Goal: Task Accomplishment & Management: Manage account settings

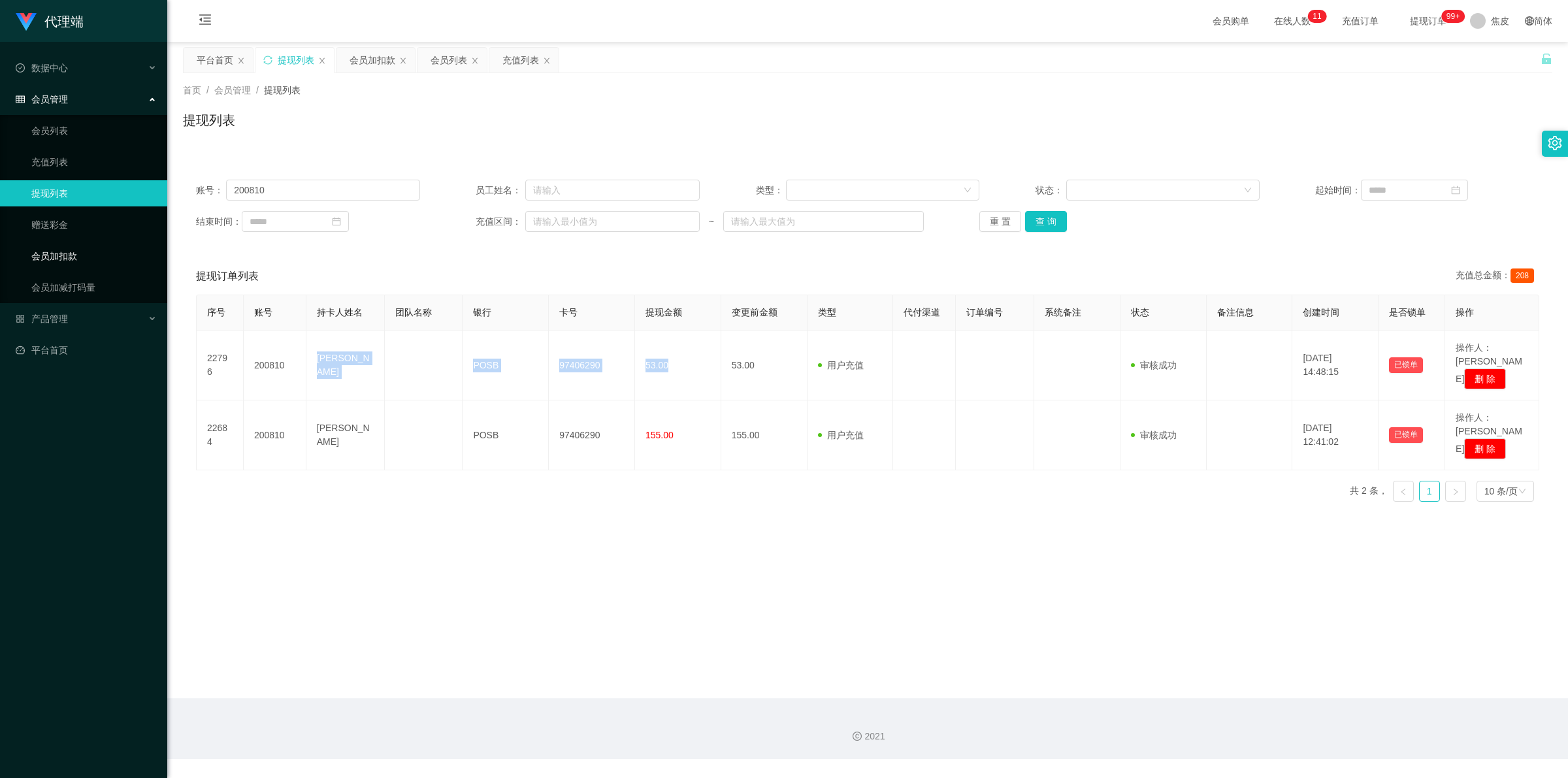
click at [73, 258] on link "会员加扣款" at bounding box center [94, 257] width 126 height 26
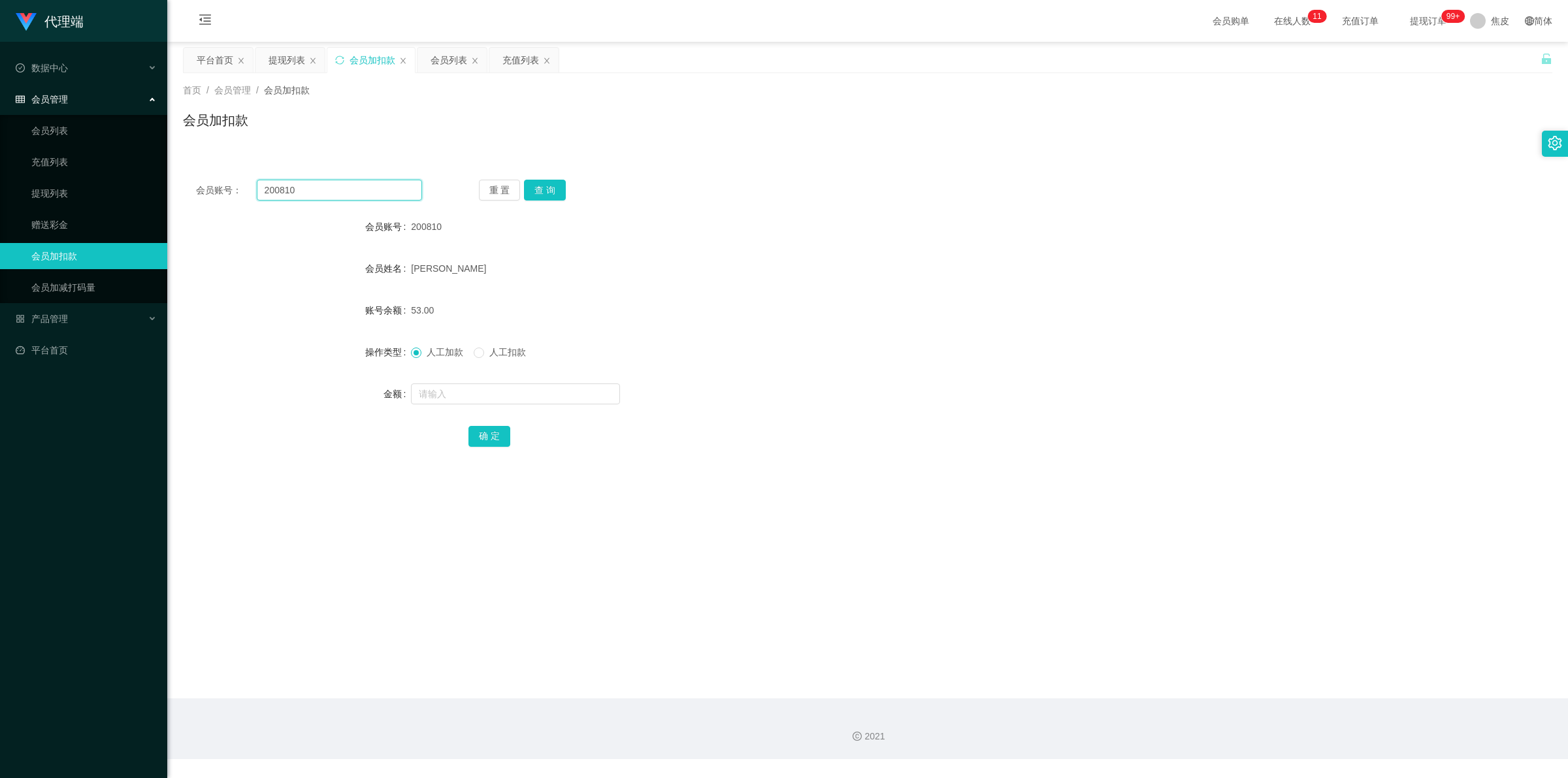
click at [295, 193] on input "200810" at bounding box center [339, 190] width 165 height 21
paste input "[PERSON_NAME]"
type input "Feng10"
click at [540, 190] on button "查 询" at bounding box center [545, 190] width 42 height 21
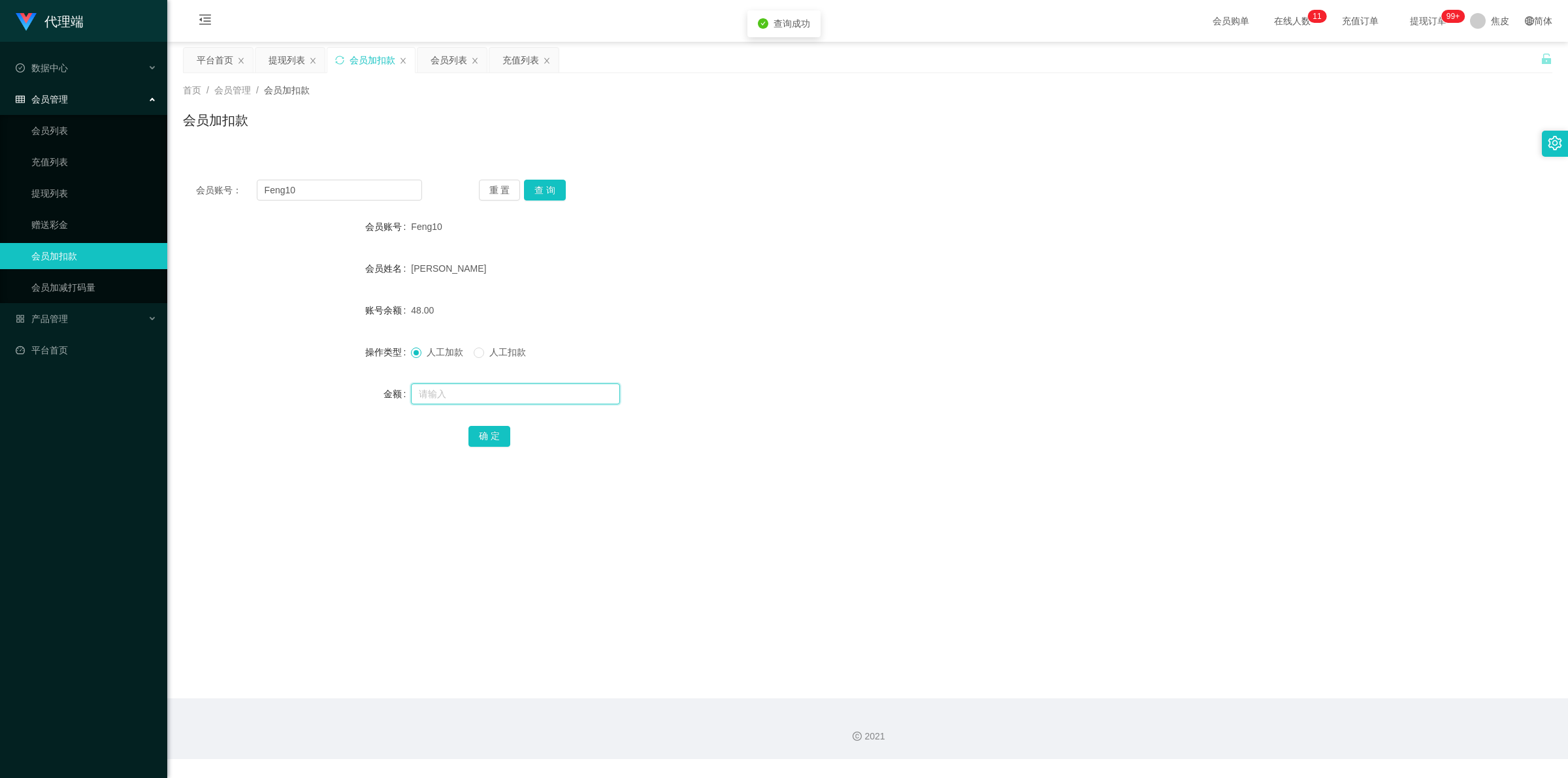
click at [489, 397] on input "text" at bounding box center [515, 394] width 210 height 21
type input "8"
click at [492, 432] on button "确 定" at bounding box center [489, 436] width 42 height 21
click at [340, 186] on input "Feng10" at bounding box center [339, 190] width 165 height 21
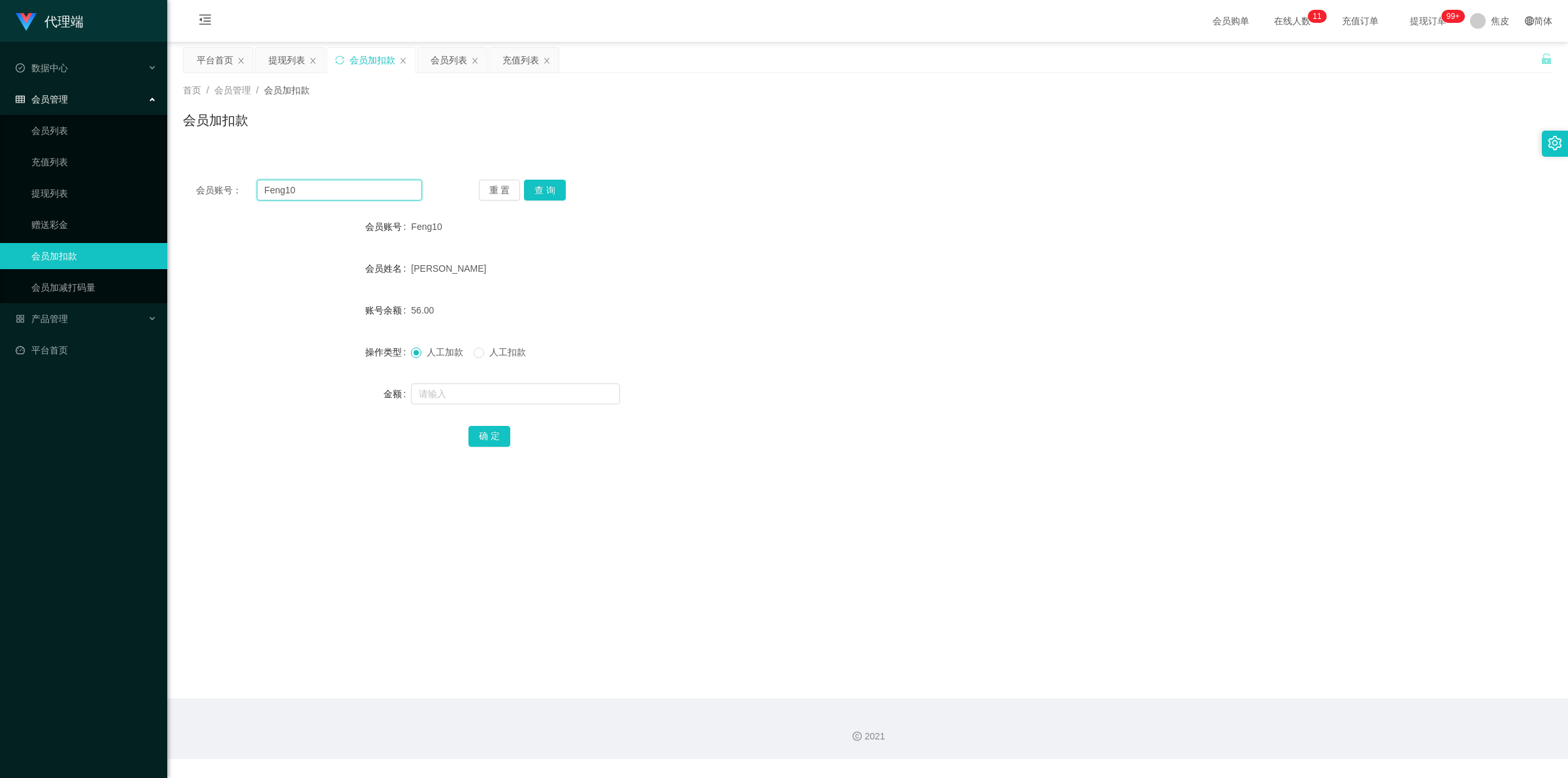
click at [340, 186] on input "Feng10" at bounding box center [339, 190] width 165 height 21
type input "200810"
click at [552, 181] on button "查 询" at bounding box center [545, 190] width 42 height 21
click at [527, 396] on input "text" at bounding box center [515, 394] width 210 height 21
type input "8"
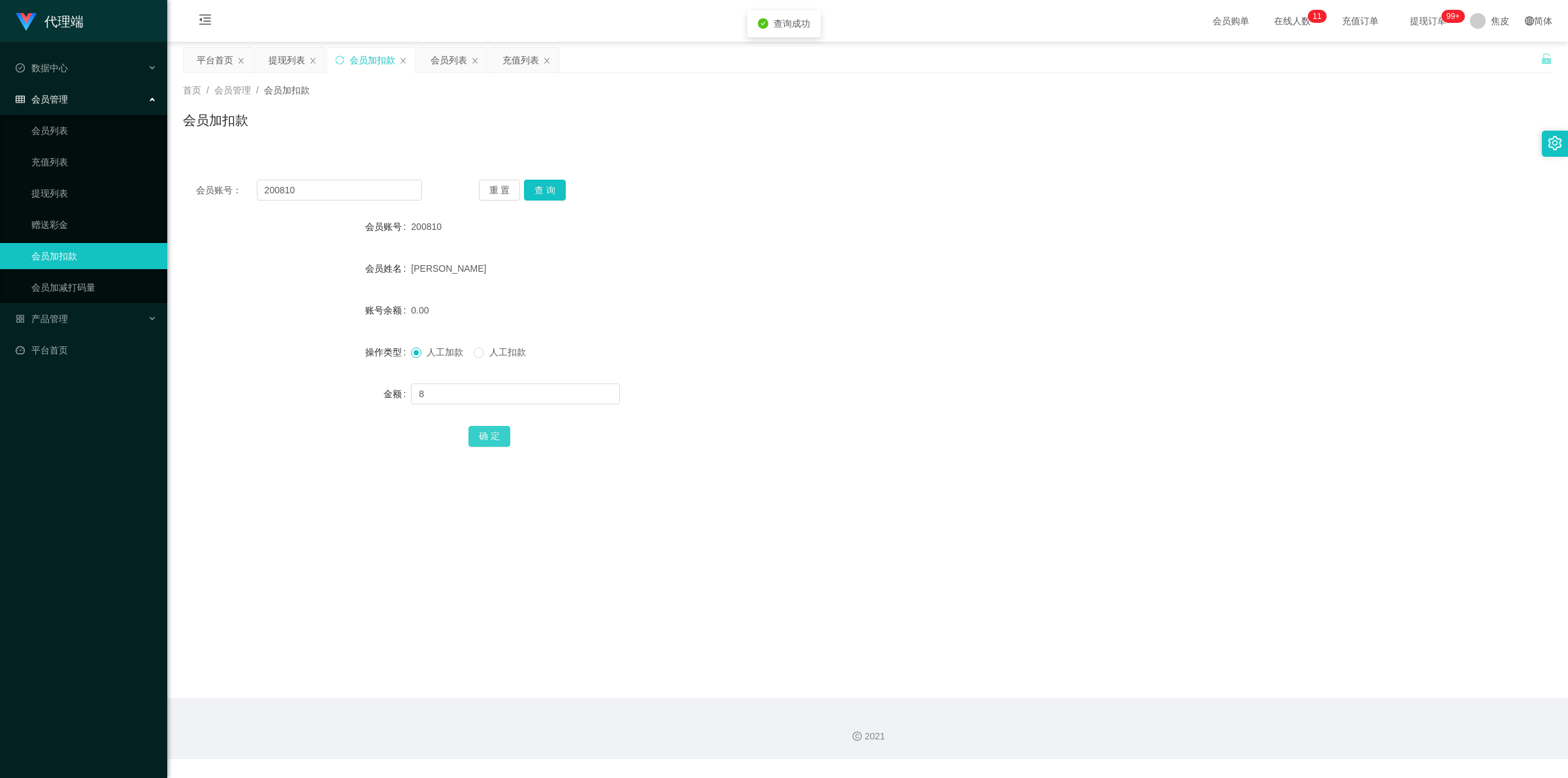
click at [490, 436] on button "确 定" at bounding box center [489, 436] width 42 height 21
click at [893, 390] on div at bounding box center [810, 394] width 799 height 26
click at [303, 183] on input "200810" at bounding box center [339, 190] width 165 height 21
paste input "Feng10"
click at [303, 183] on input "200810Feng10" at bounding box center [339, 190] width 165 height 21
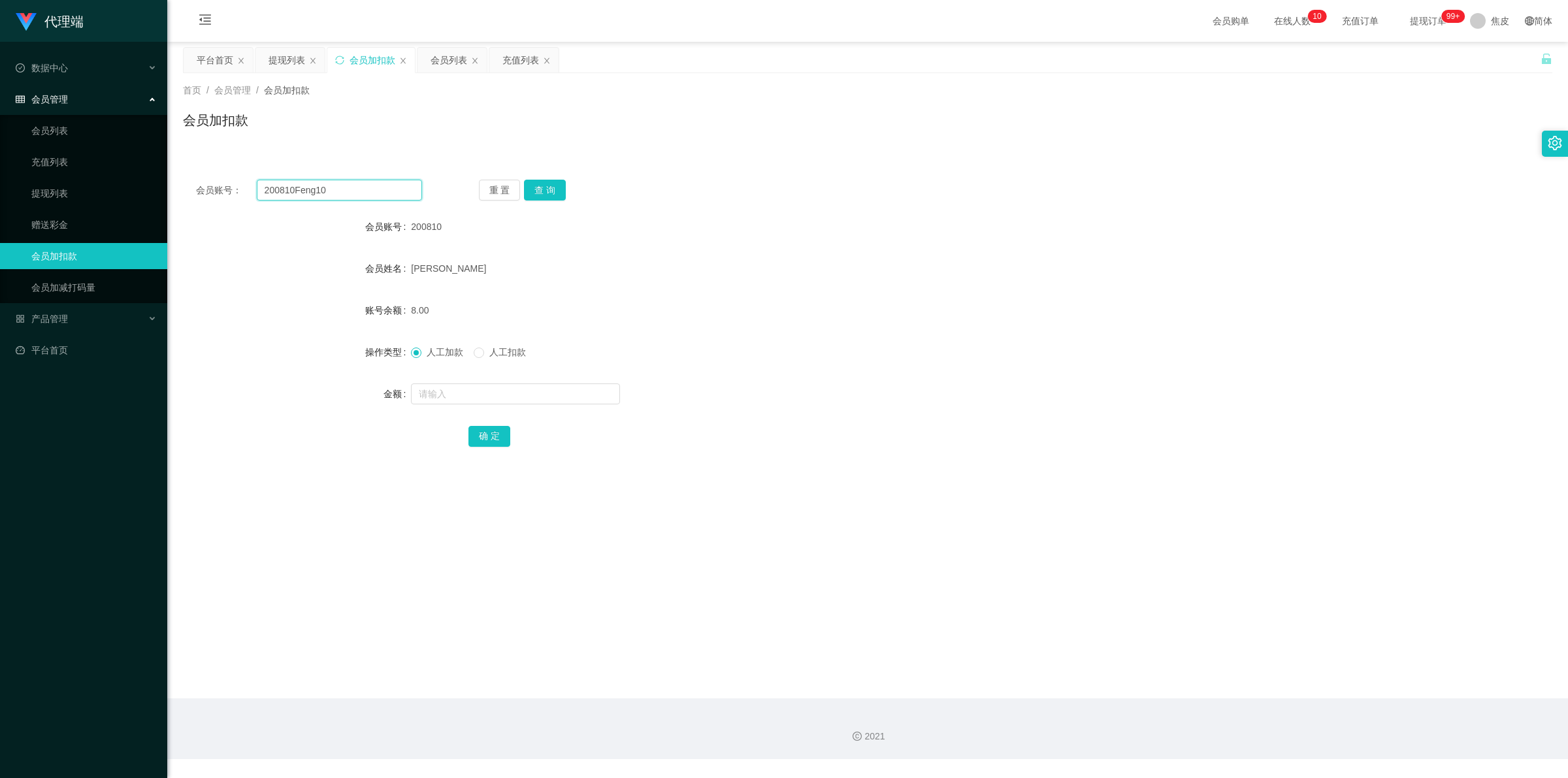
click at [303, 183] on input "200810Feng10" at bounding box center [339, 190] width 165 height 21
paste input "text"
type input "Feng10"
click at [551, 193] on button "查 询" at bounding box center [545, 190] width 42 height 21
click at [474, 389] on input "text" at bounding box center [515, 394] width 210 height 21
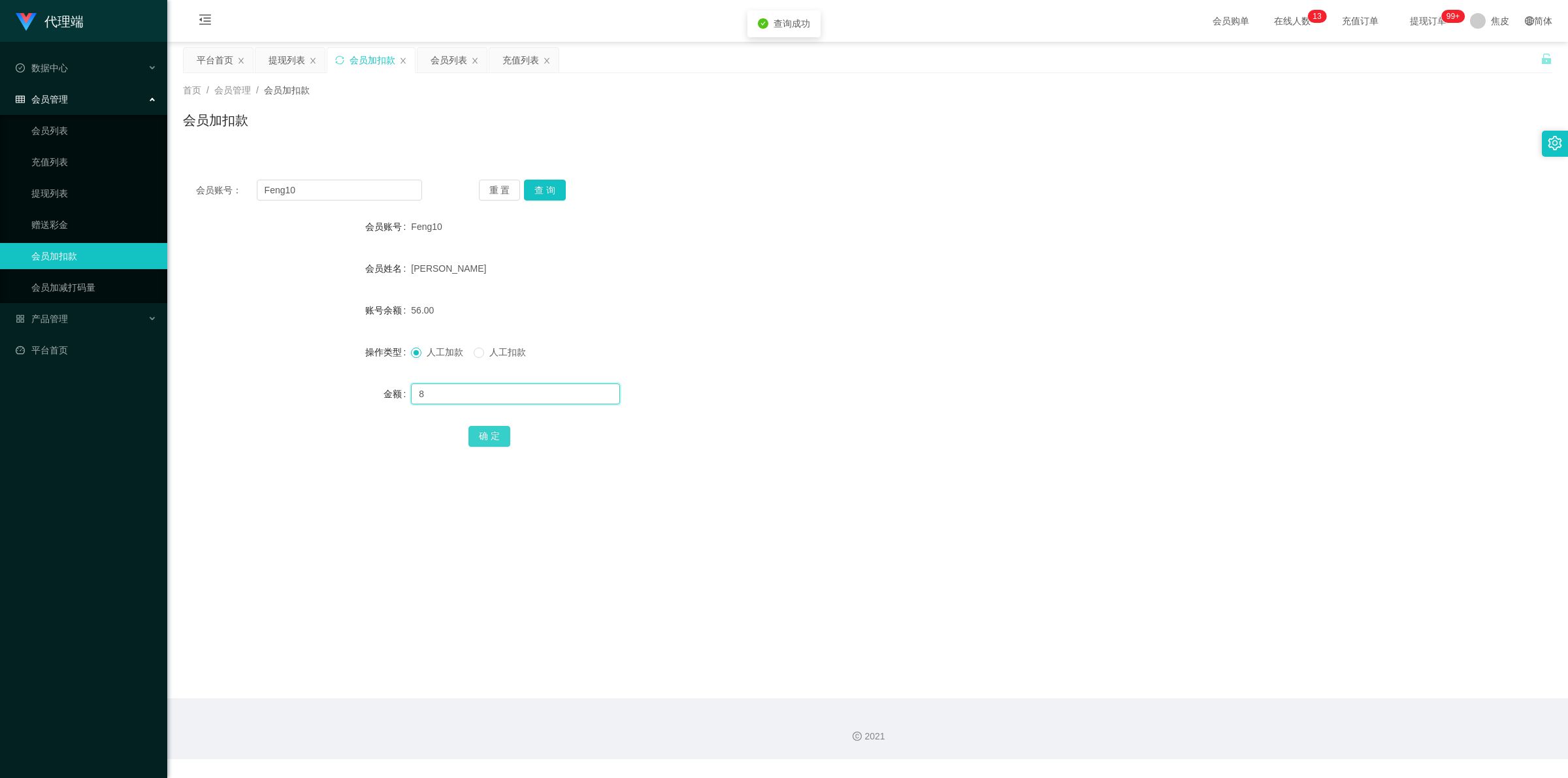
type input "8"
click at [490, 441] on button "确 定" at bounding box center [489, 436] width 42 height 21
click at [295, 188] on input "Feng10" at bounding box center [339, 190] width 165 height 21
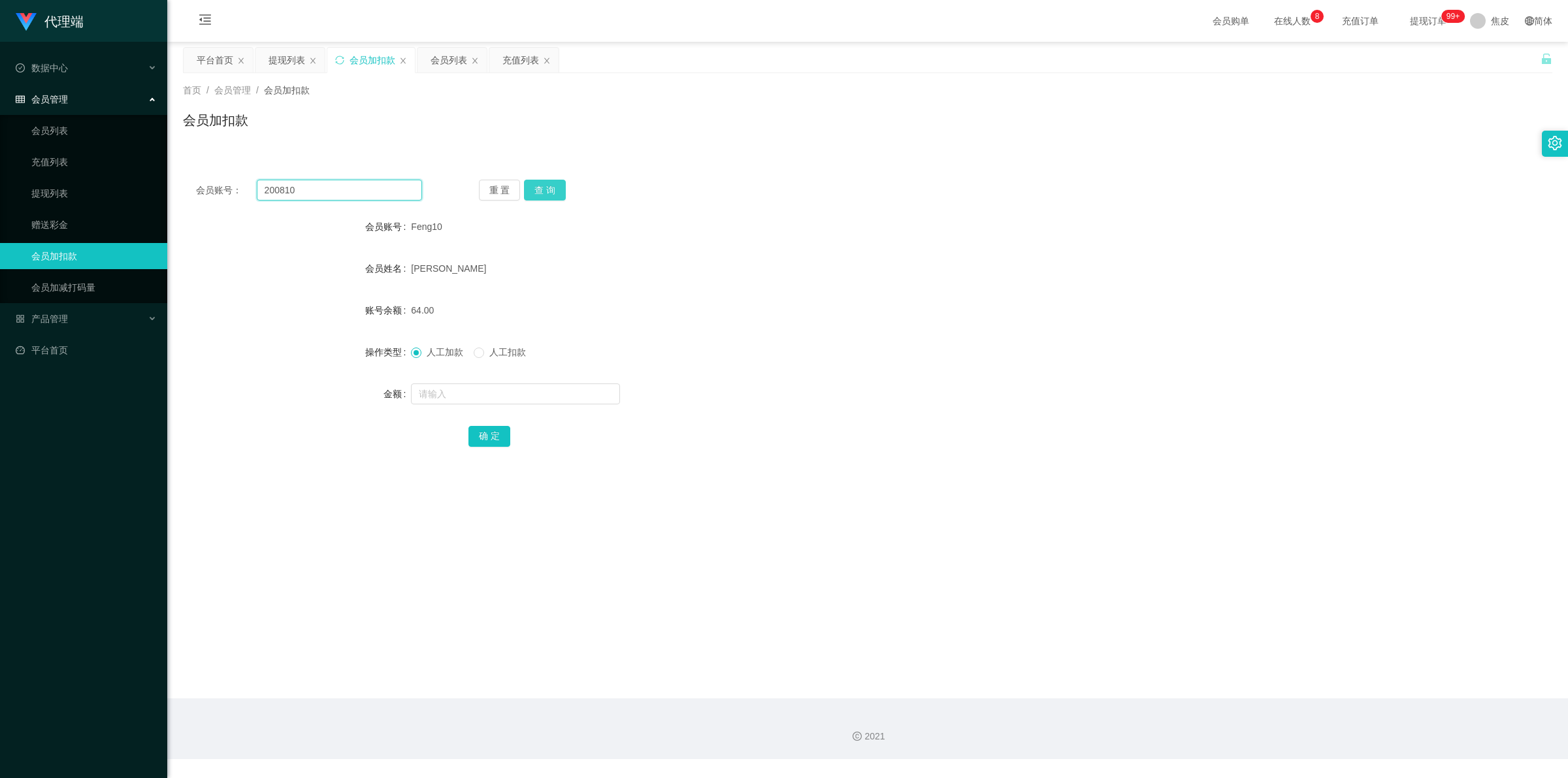
type input "200810"
click at [555, 184] on button "查 询" at bounding box center [545, 190] width 42 height 21
click at [505, 396] on input "text" at bounding box center [515, 394] width 210 height 21
type input "8"
click at [495, 437] on button "确 定" at bounding box center [489, 436] width 42 height 21
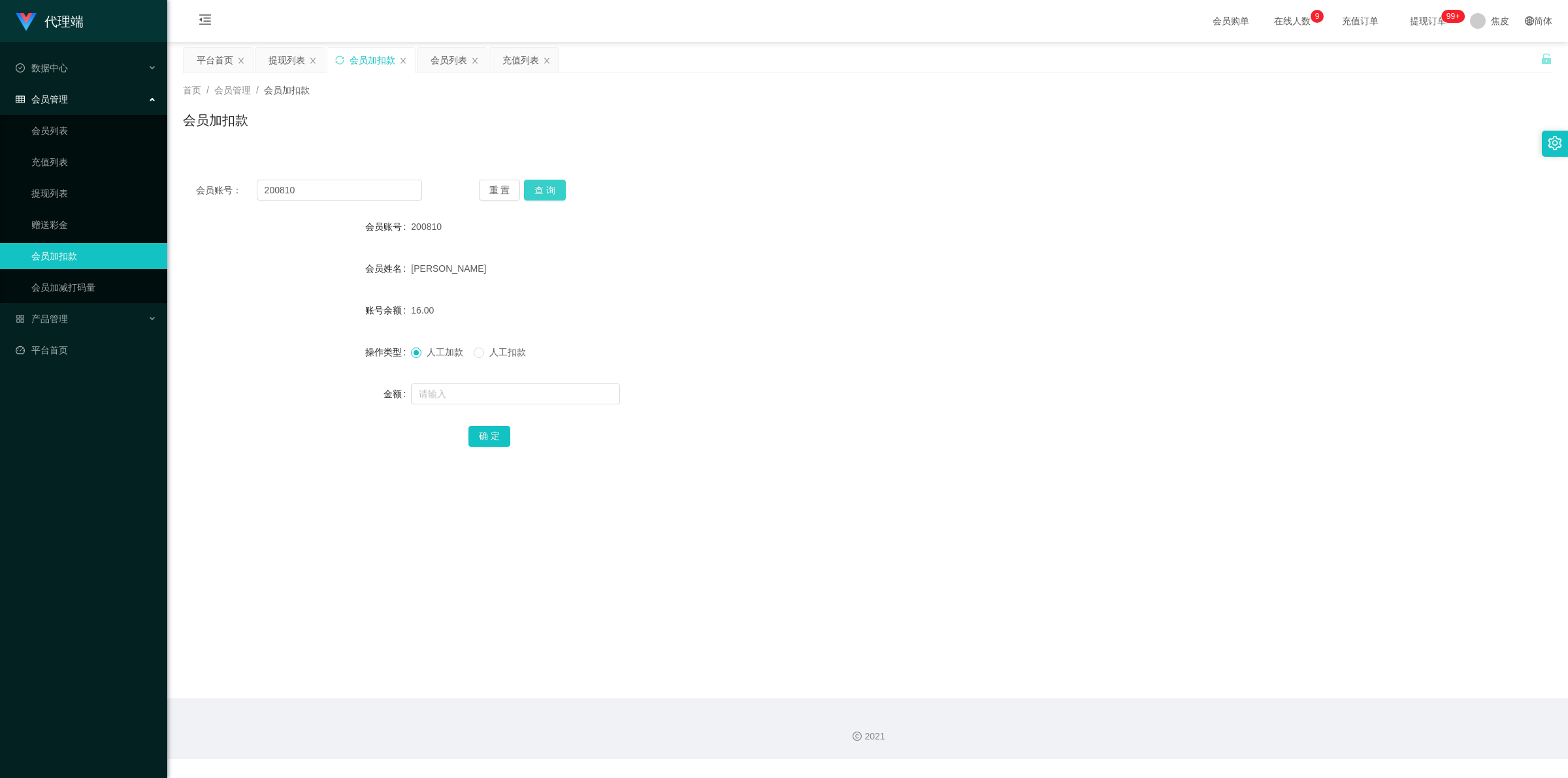
click at [539, 187] on button "查 询" at bounding box center [545, 190] width 42 height 21
click at [540, 187] on div "重 置 查 询" at bounding box center [592, 190] width 226 height 21
click at [548, 394] on input "text" at bounding box center [515, 394] width 210 height 21
type input "8"
click at [495, 433] on button "确 定" at bounding box center [489, 436] width 42 height 21
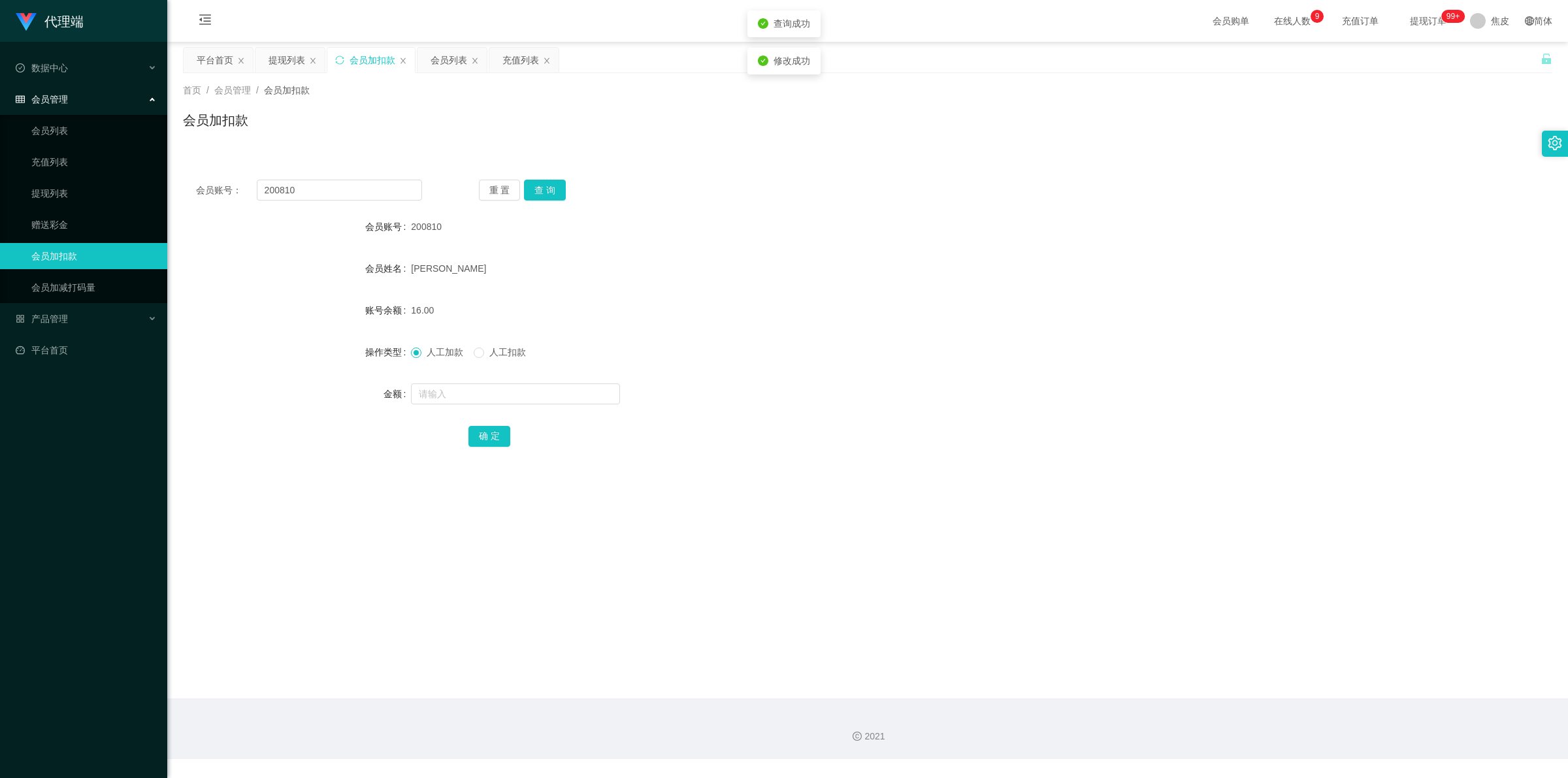
click at [1174, 311] on div "16.00" at bounding box center [810, 310] width 799 height 26
click at [551, 190] on button "查 询" at bounding box center [545, 190] width 42 height 21
click at [1415, 17] on span "提现订单 99+" at bounding box center [1428, 21] width 50 height 9
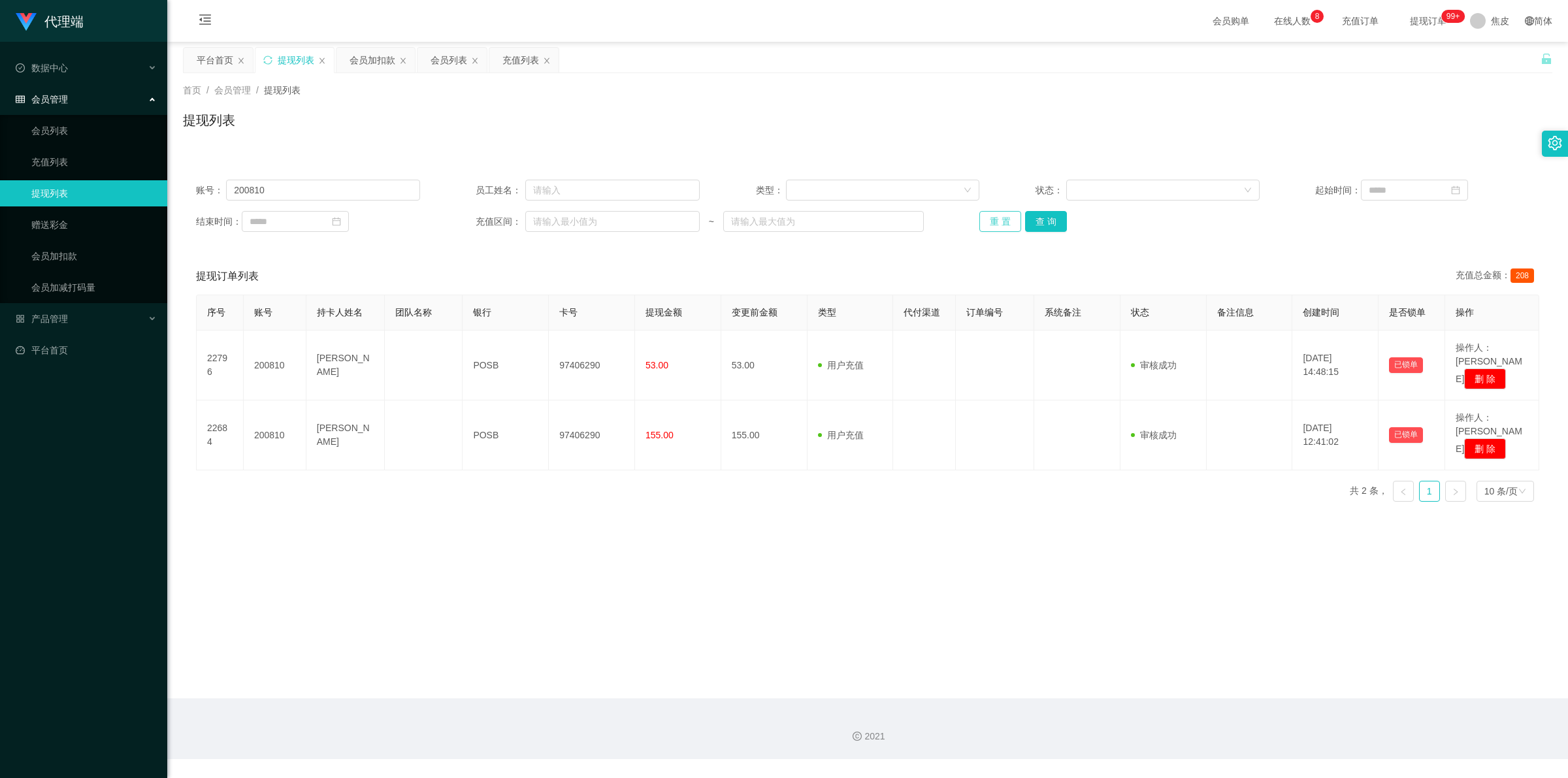
click at [1003, 219] on button "重 置" at bounding box center [1000, 222] width 42 height 21
click at [1003, 219] on div "重 置 查 询" at bounding box center [1091, 222] width 225 height 21
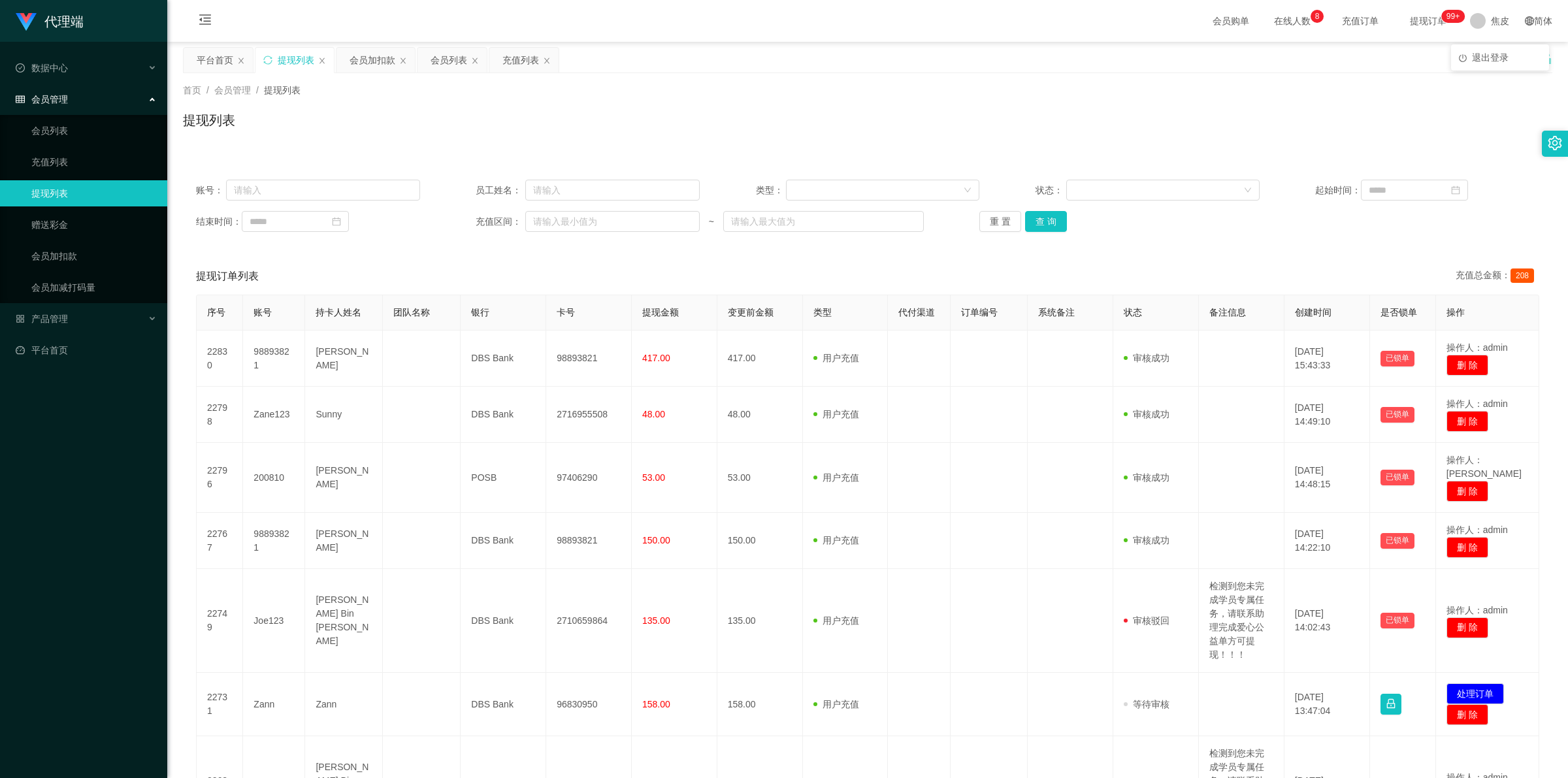
click at [1419, 23] on span "提现订单 99+" at bounding box center [1428, 21] width 50 height 9
click at [1417, 23] on span "提现订单 99+" at bounding box center [1428, 21] width 50 height 9
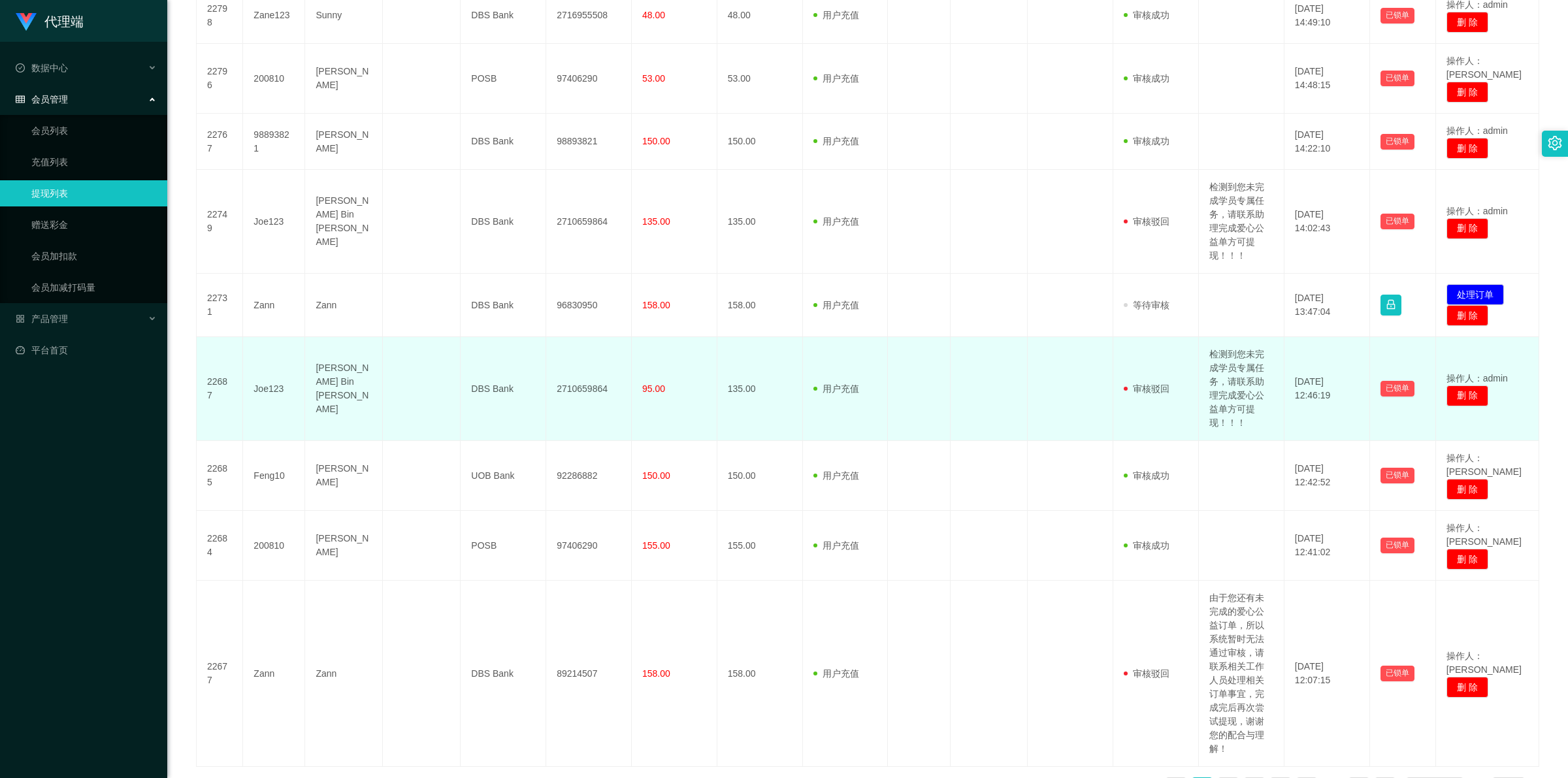
scroll to position [409, 0]
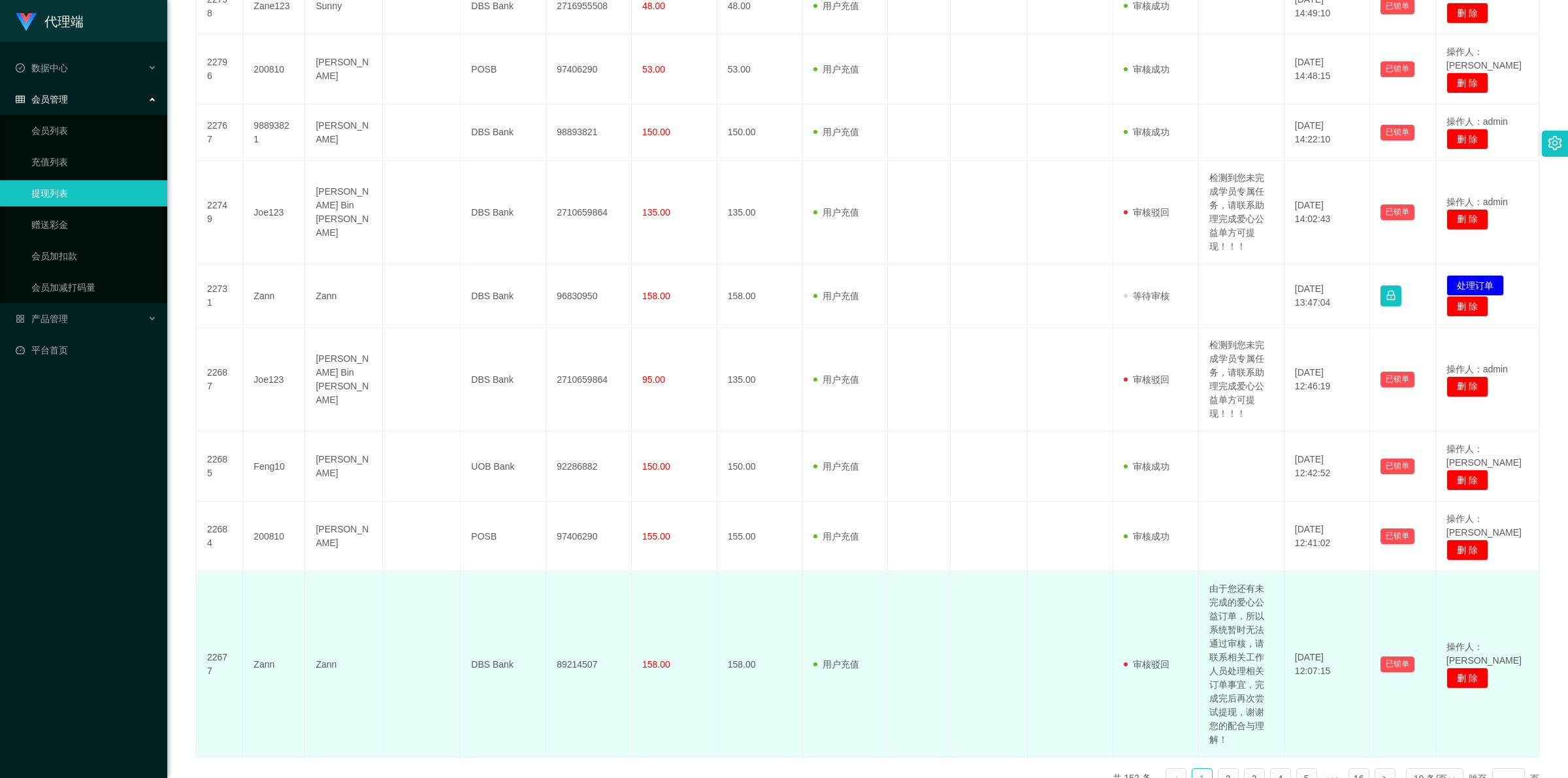
click at [1234, 667] on td "由于您还有未完成的爱心公益订单，所以系统暂时无法通过审核，请联系相关工作人员处理相关订单事宜，完成完后再次尝试提现，谢谢您的配合与理解！" at bounding box center [1241, 664] width 85 height 186
copy td "由于您还有未完成的爱心公益订单，所以系统暂时无法通过审核，请联系相关工作人员处理相关订单事宜，完成完后再次尝试提现，谢谢您的配合与理解！"
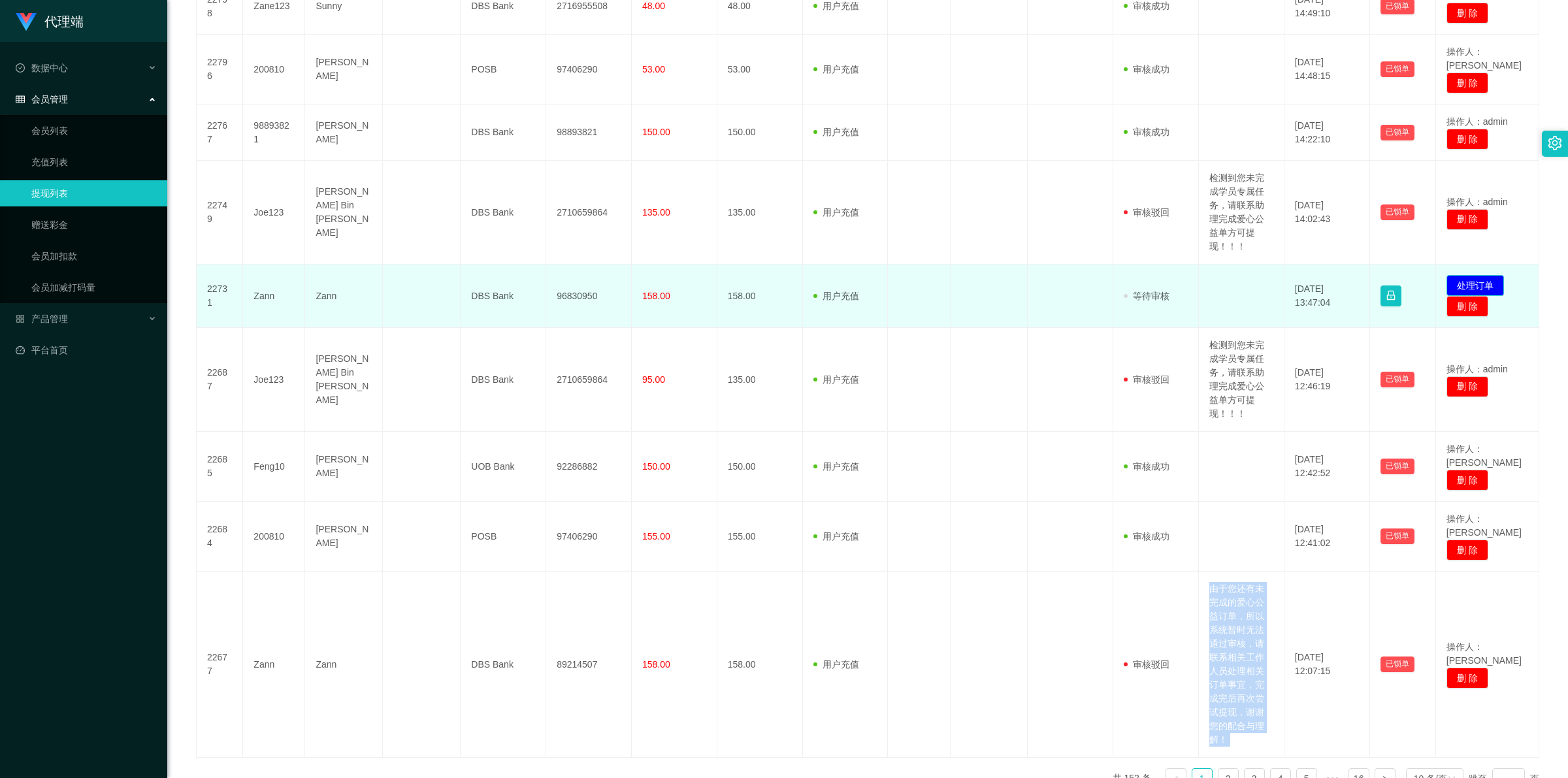
click at [1490, 275] on button "处理订单" at bounding box center [1475, 286] width 57 height 21
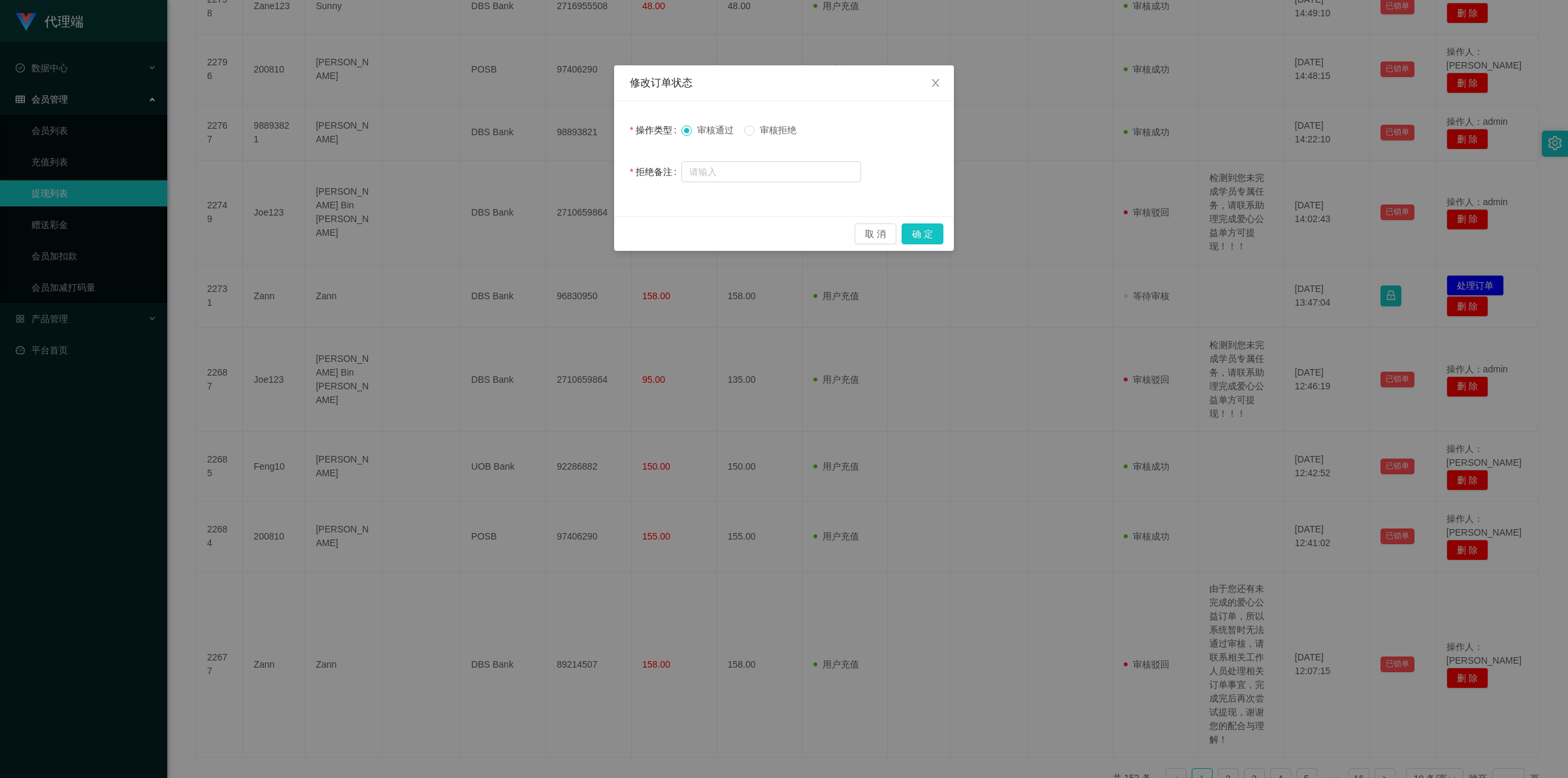
click at [774, 126] on span "审核拒绝" at bounding box center [778, 130] width 47 height 10
click at [781, 178] on input "text" at bounding box center [770, 172] width 179 height 21
paste input "由于您还有未完成的爱心公益订单，所以系统暂时无法通过审核，请联系相关工作人员处理相关订单事宜，完成完后再次尝试提现，谢谢您的配合与理解！"
type input "由于您还有未完成的爱心公益订单，所以系统暂时无法通过审核，请联系相关工作人员处理相关订单事宜，完成完后再次尝试提现，谢谢您的配合与理解！"
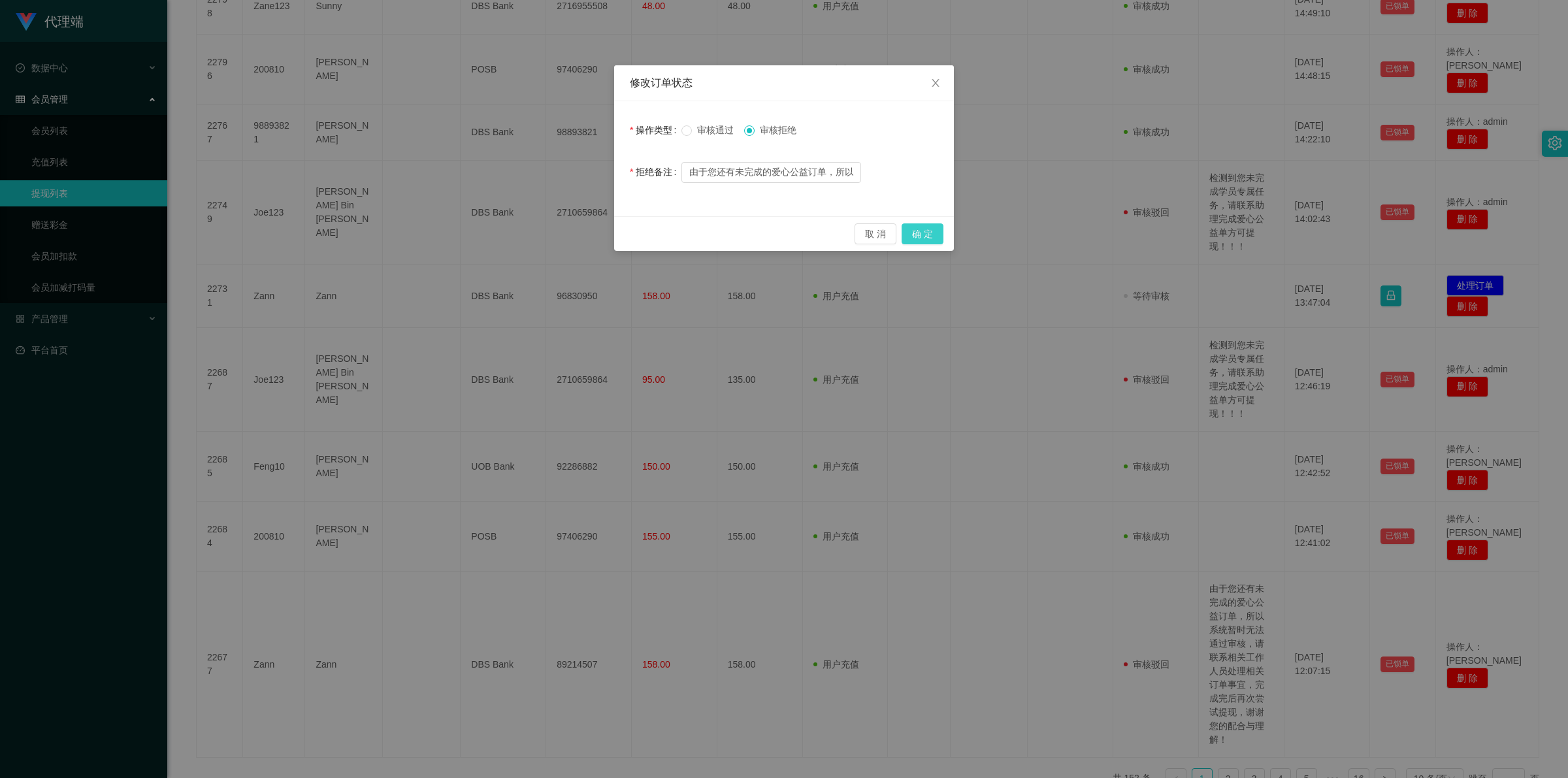
click at [931, 228] on button "确 定" at bounding box center [923, 234] width 42 height 21
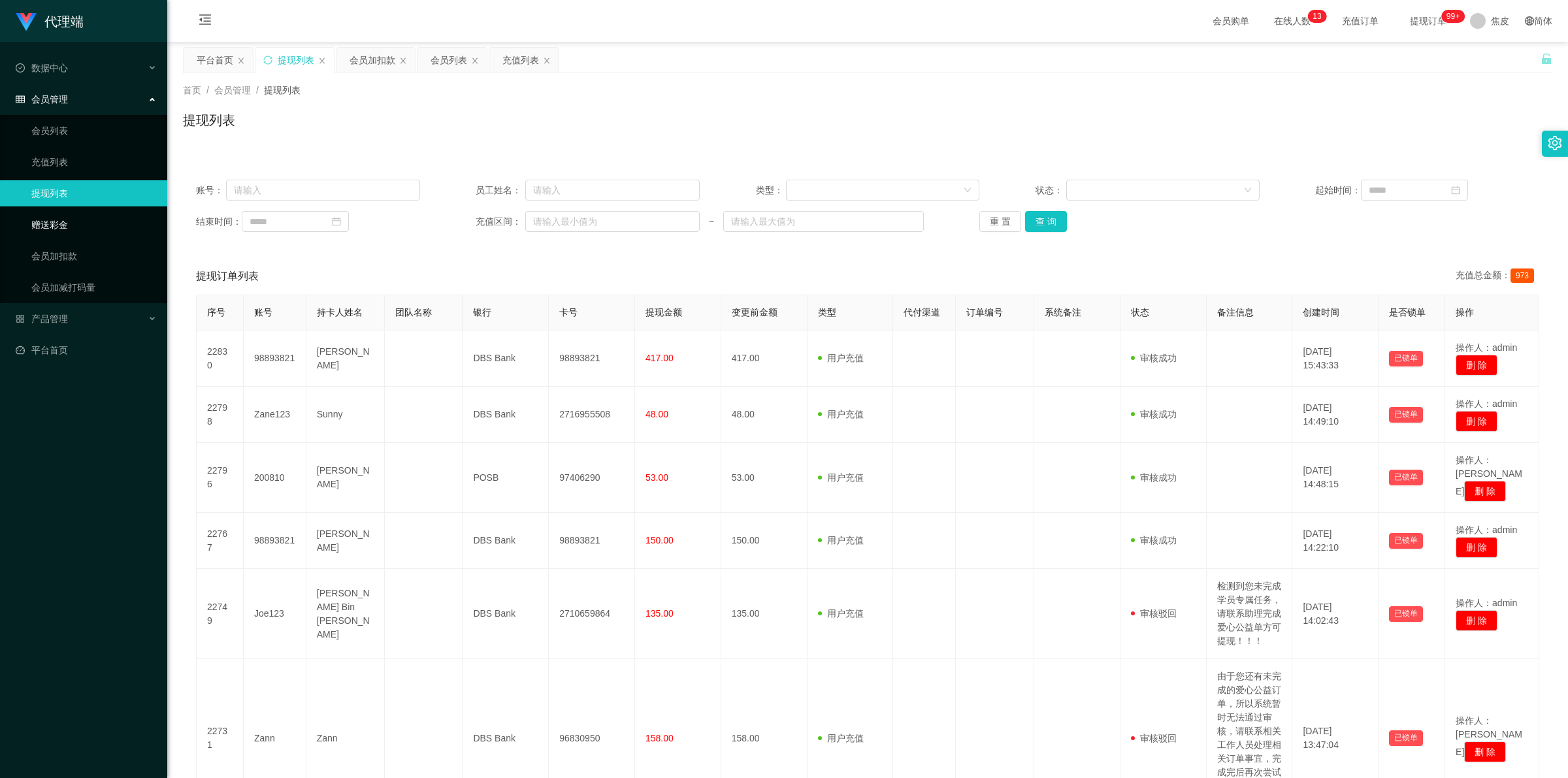
click at [62, 229] on link "赠送彩金" at bounding box center [94, 225] width 126 height 26
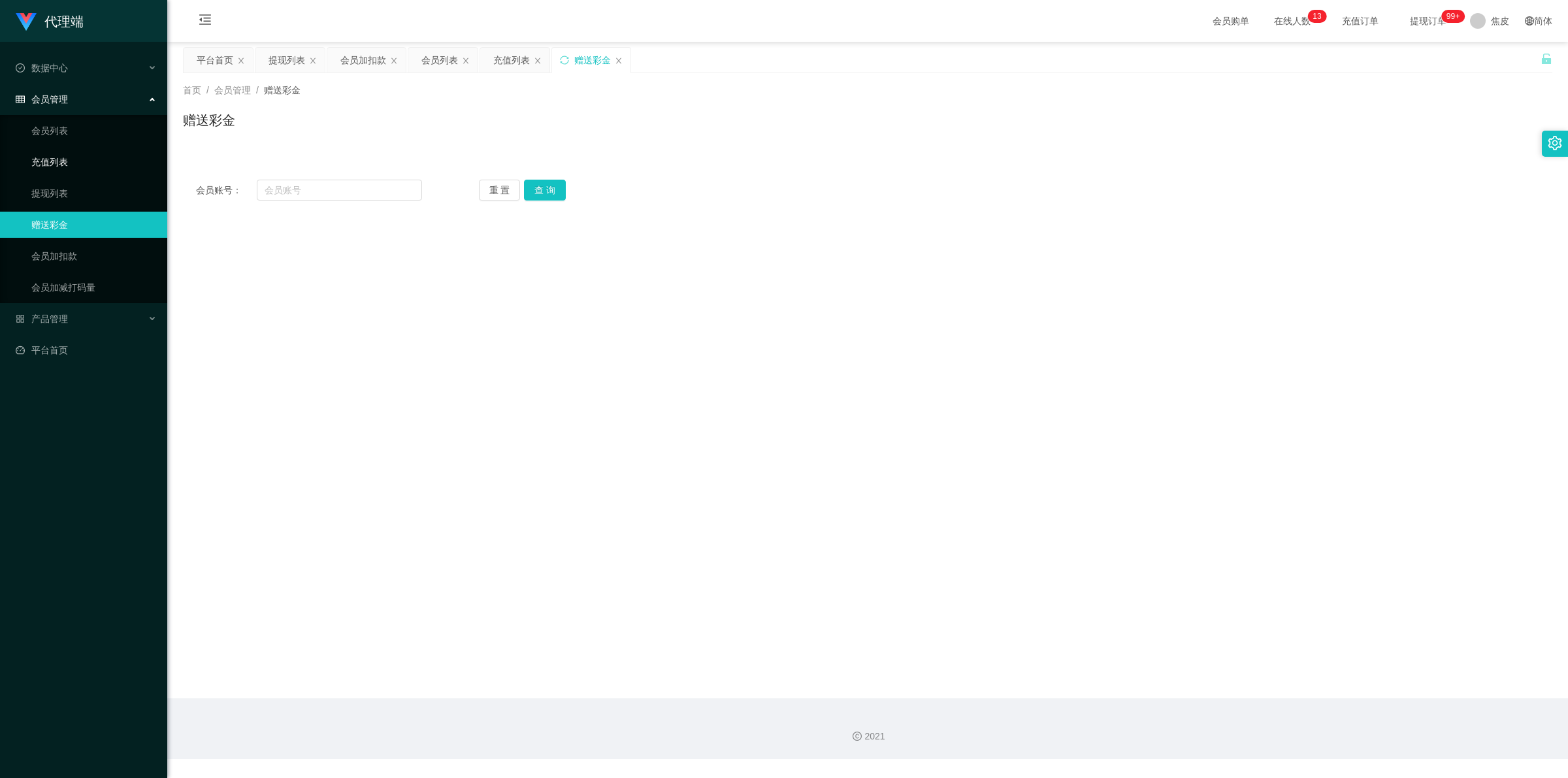
click at [68, 161] on link "充值列表" at bounding box center [94, 163] width 126 height 26
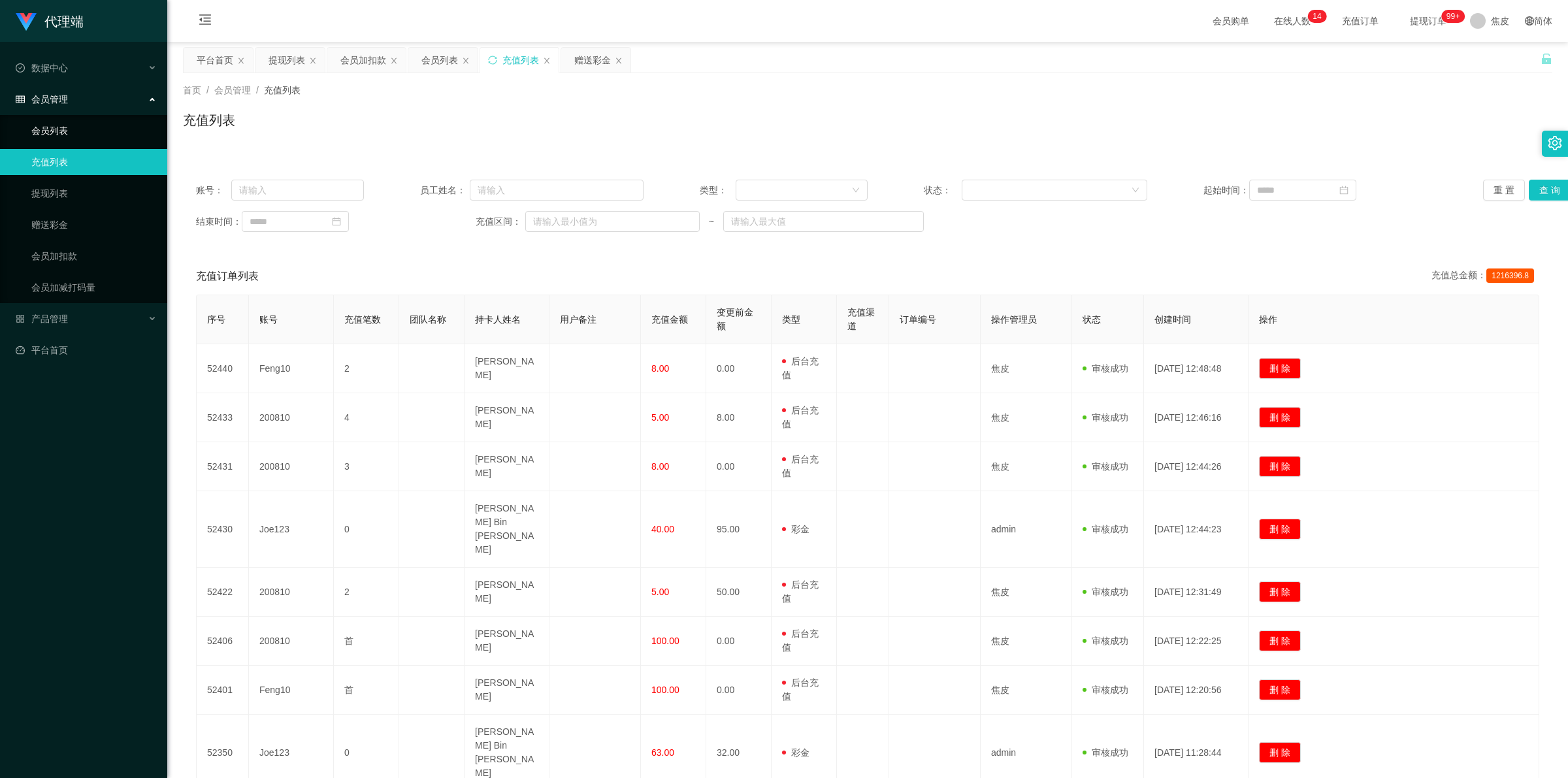
click at [92, 125] on link "会员列表" at bounding box center [94, 131] width 126 height 26
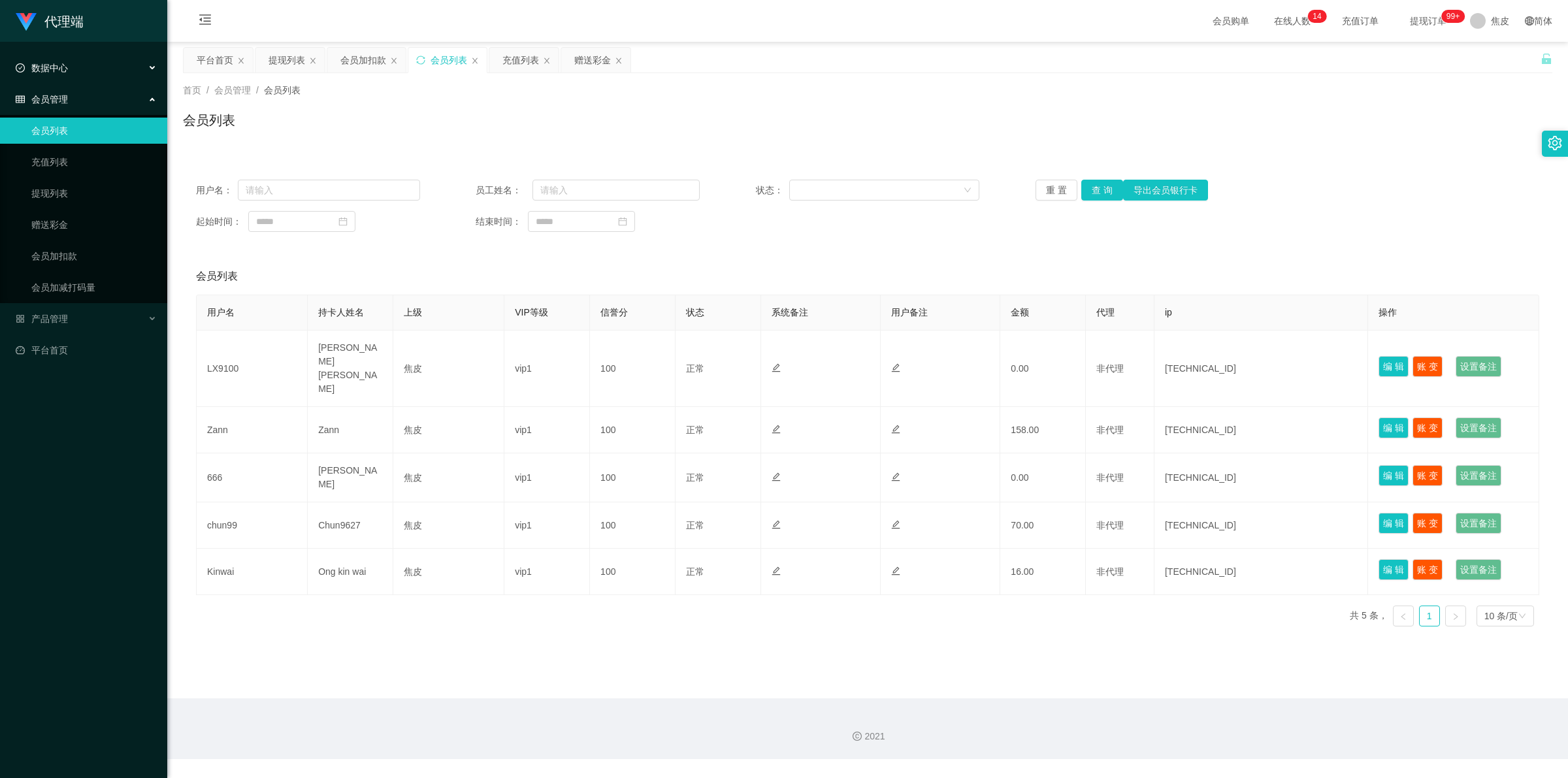
click at [119, 71] on div "数据中心" at bounding box center [84, 68] width 167 height 26
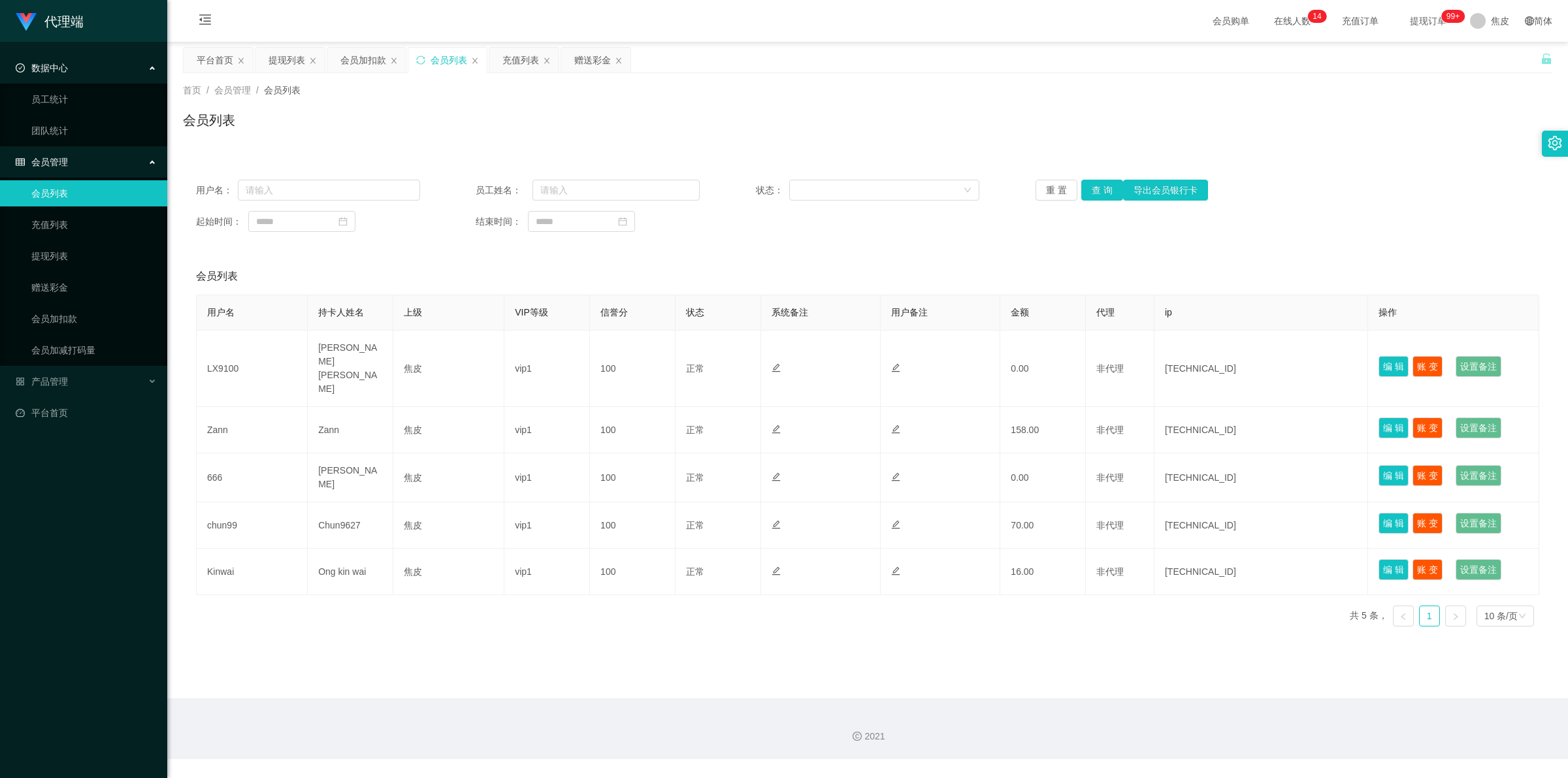
click at [119, 68] on div "数据中心" at bounding box center [84, 68] width 167 height 26
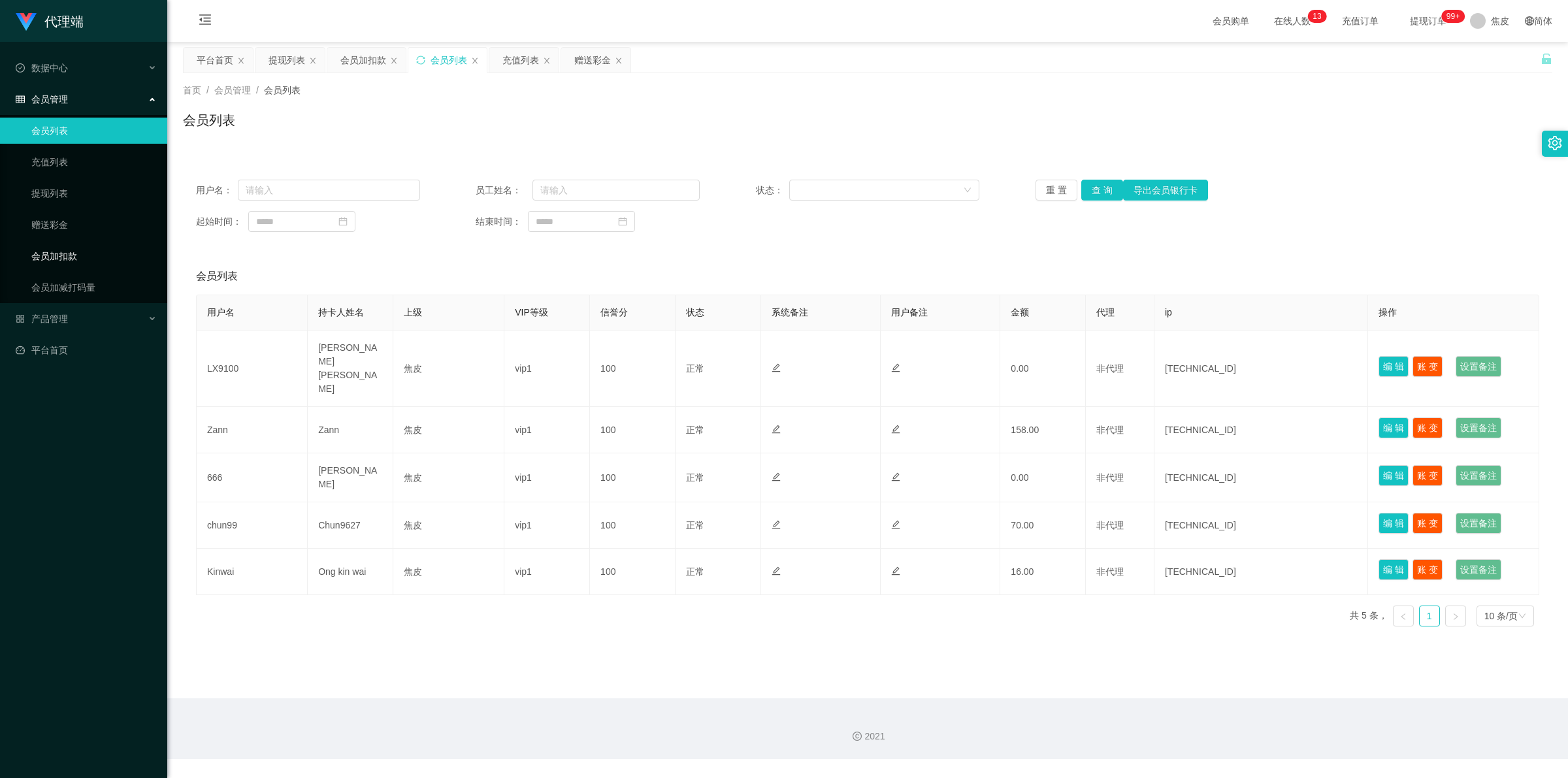
click at [51, 259] on link "会员加扣款" at bounding box center [94, 257] width 126 height 26
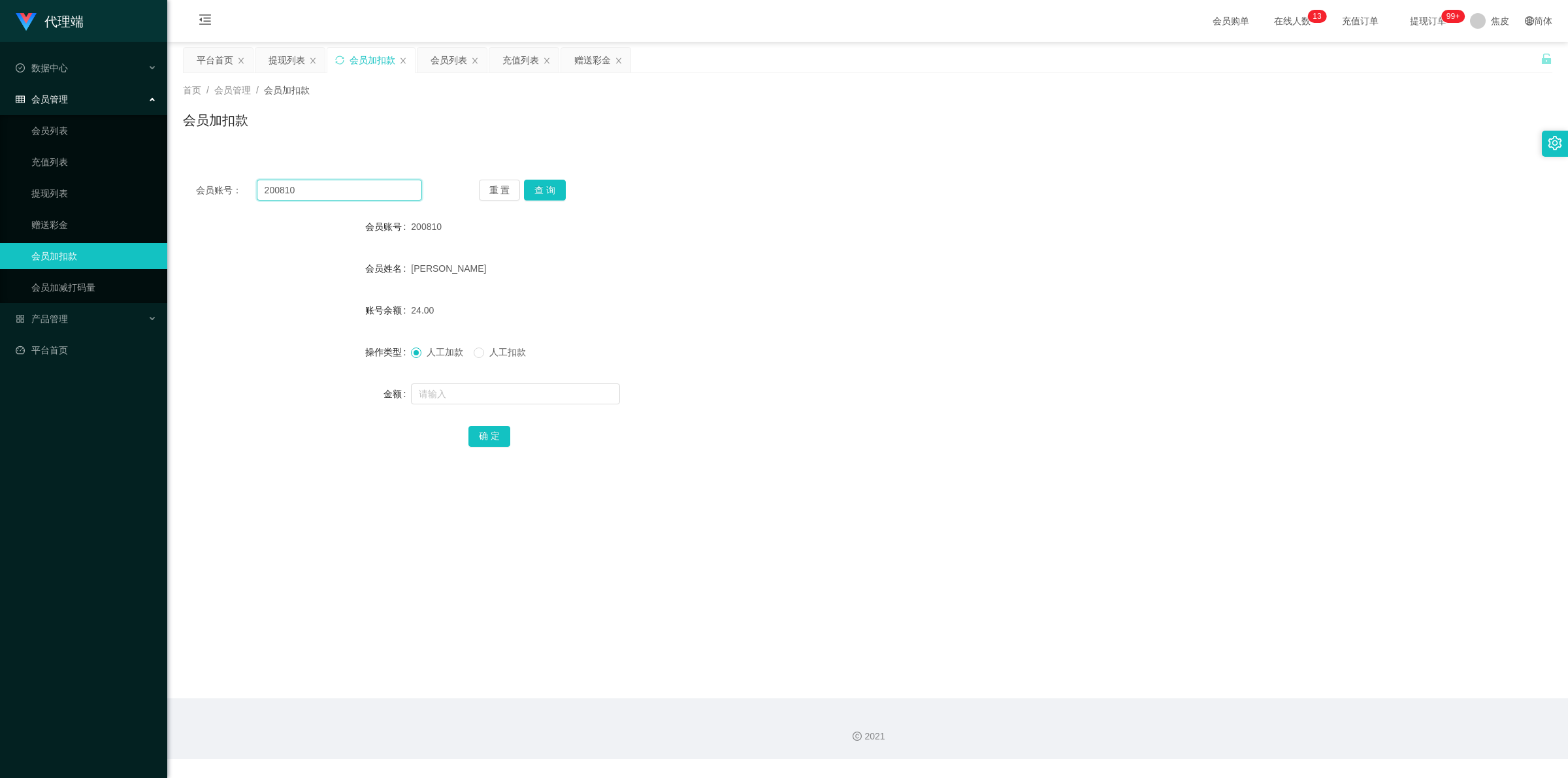
click at [337, 188] on input "200810" at bounding box center [339, 190] width 165 height 21
paste input "[PERSON_NAME]"
type input "Feng10"
click at [541, 183] on button "查 询" at bounding box center [545, 190] width 42 height 21
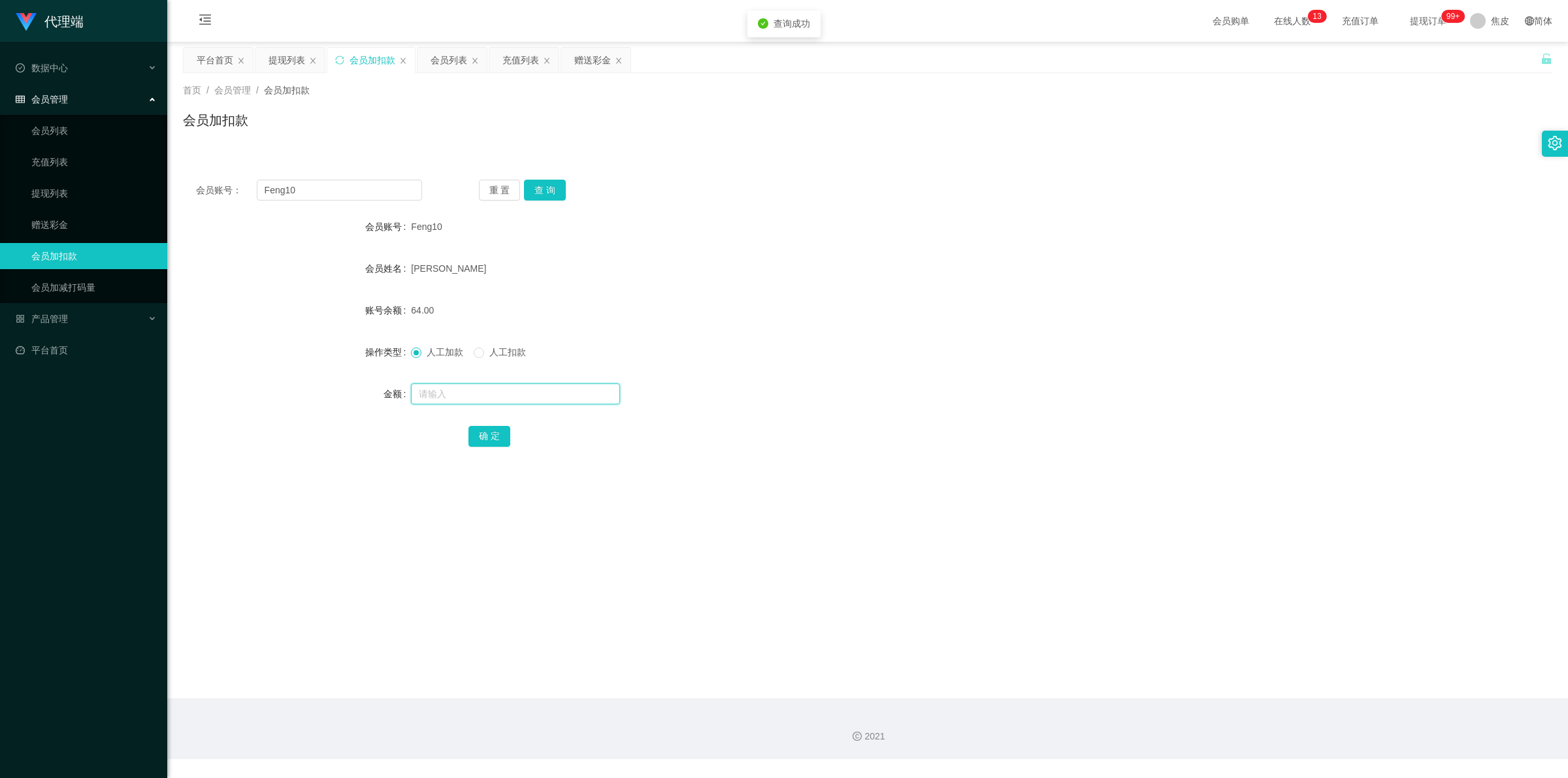
click at [441, 391] on input "text" at bounding box center [515, 394] width 210 height 21
type input "8"
click at [473, 436] on button "确 定" at bounding box center [489, 436] width 42 height 21
click at [351, 187] on input "Feng10" at bounding box center [339, 190] width 165 height 21
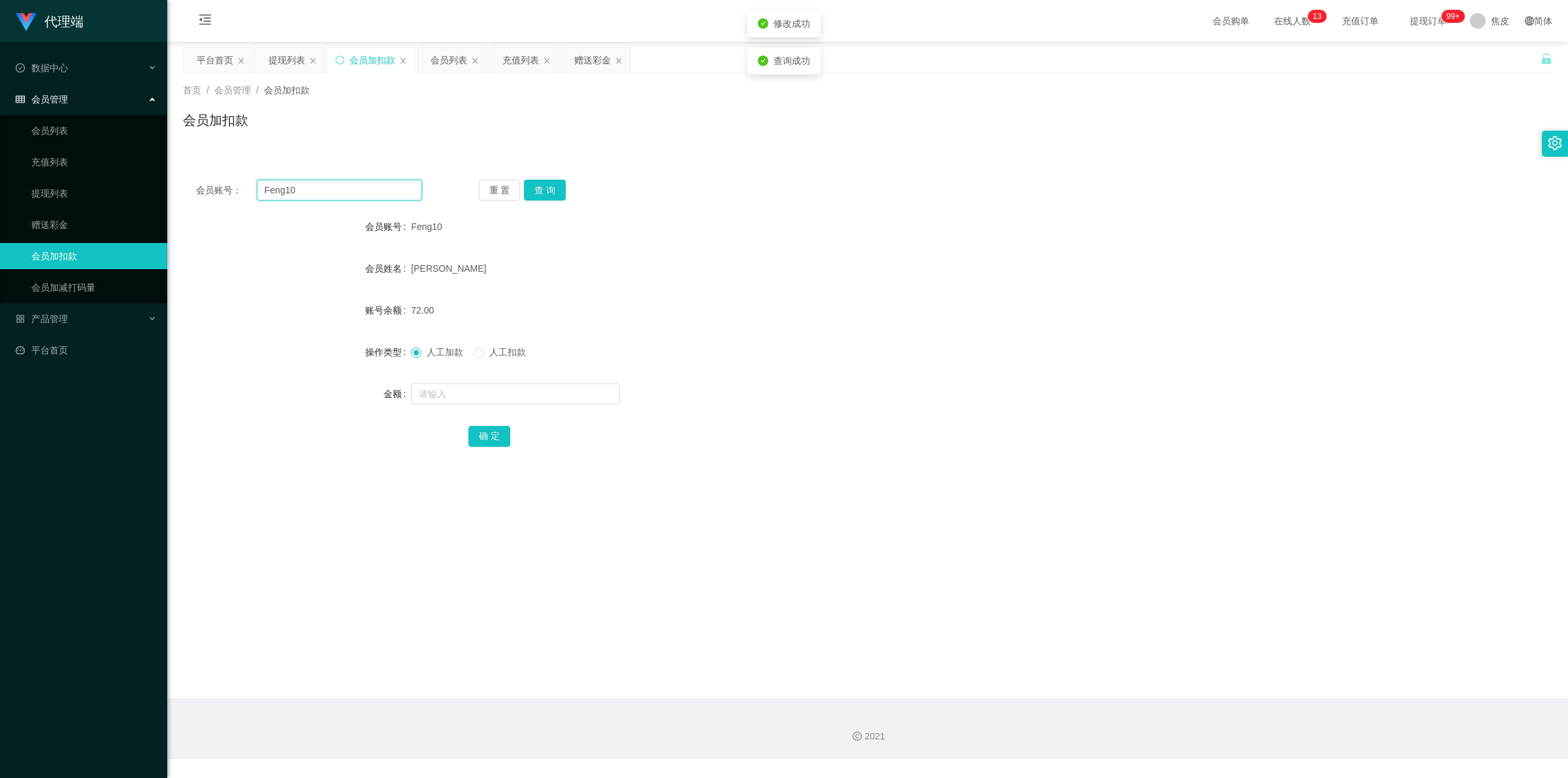
click at [351, 187] on input "Feng10" at bounding box center [339, 190] width 165 height 21
type input "200810"
click at [552, 188] on button "查 询" at bounding box center [545, 190] width 42 height 21
click at [518, 403] on input "text" at bounding box center [515, 394] width 210 height 21
type input "8"
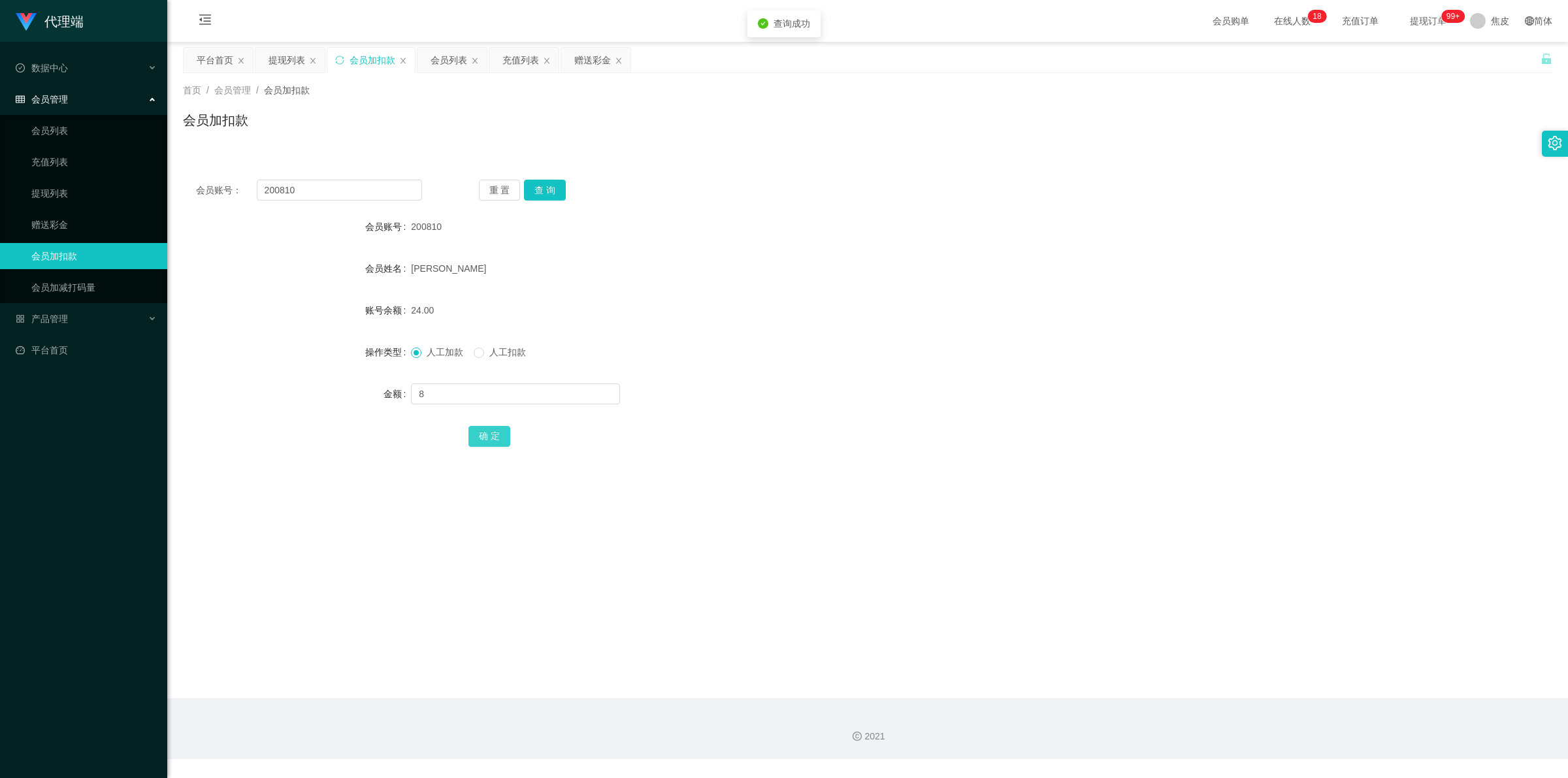
drag, startPoint x: 495, startPoint y: 435, endPoint x: 527, endPoint y: 430, distance: 32.4
click at [495, 435] on button "确 定" at bounding box center [489, 436] width 42 height 21
click at [1034, 289] on form "会员账号 200810 会员姓名 [PERSON_NAME] 账号余额 32.00 操作类型 人工加款 人工扣款 金额 确 定" at bounding box center [868, 331] width 1370 height 235
click at [373, 186] on input "200810" at bounding box center [339, 190] width 165 height 21
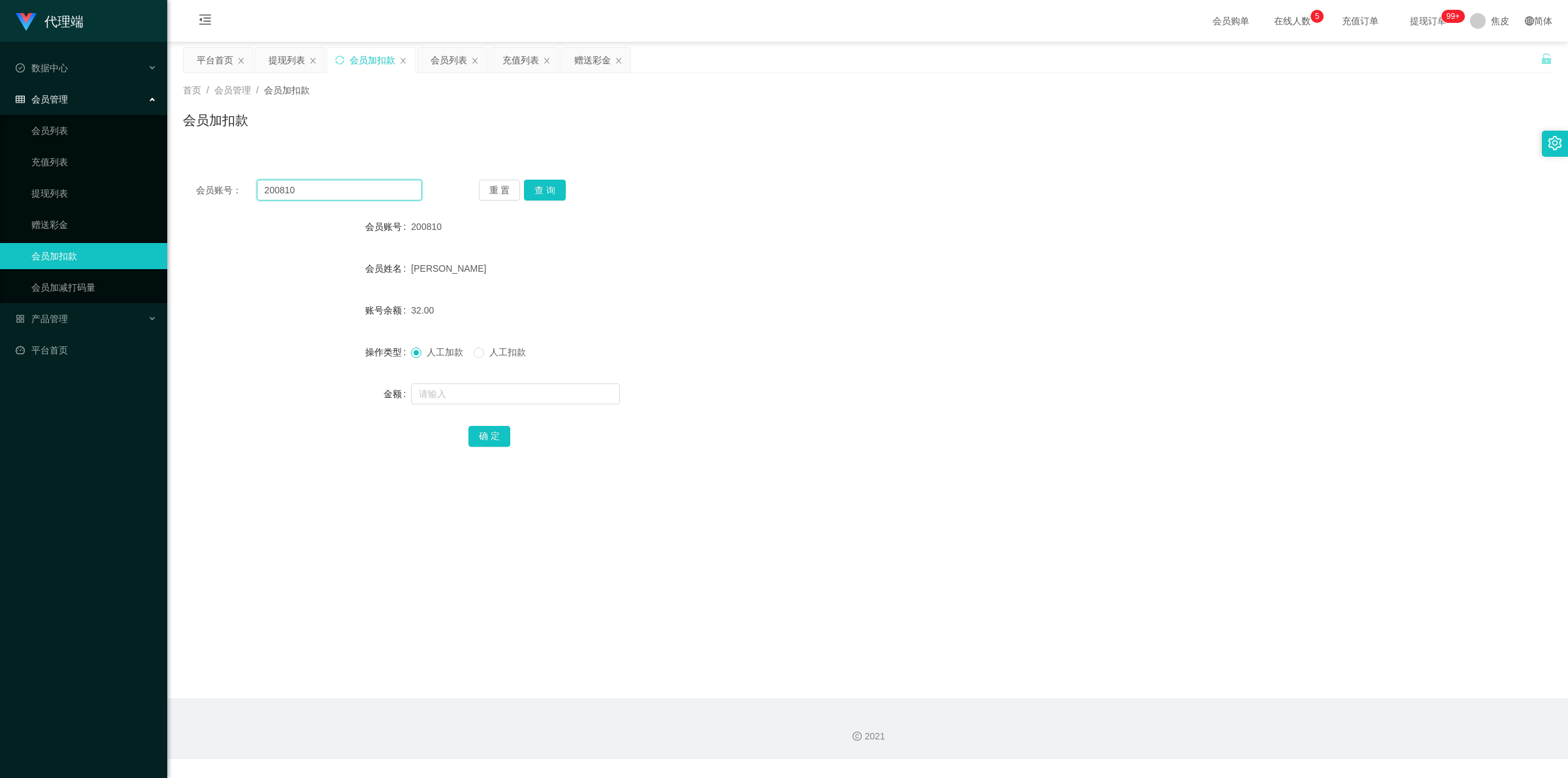
click at [373, 186] on input "200810" at bounding box center [339, 190] width 165 height 21
paste input "[PERSON_NAME]"
type input "Feng10"
drag, startPoint x: 557, startPoint y: 184, endPoint x: 562, endPoint y: 207, distance: 23.5
click at [557, 184] on button "查 询" at bounding box center [545, 190] width 42 height 21
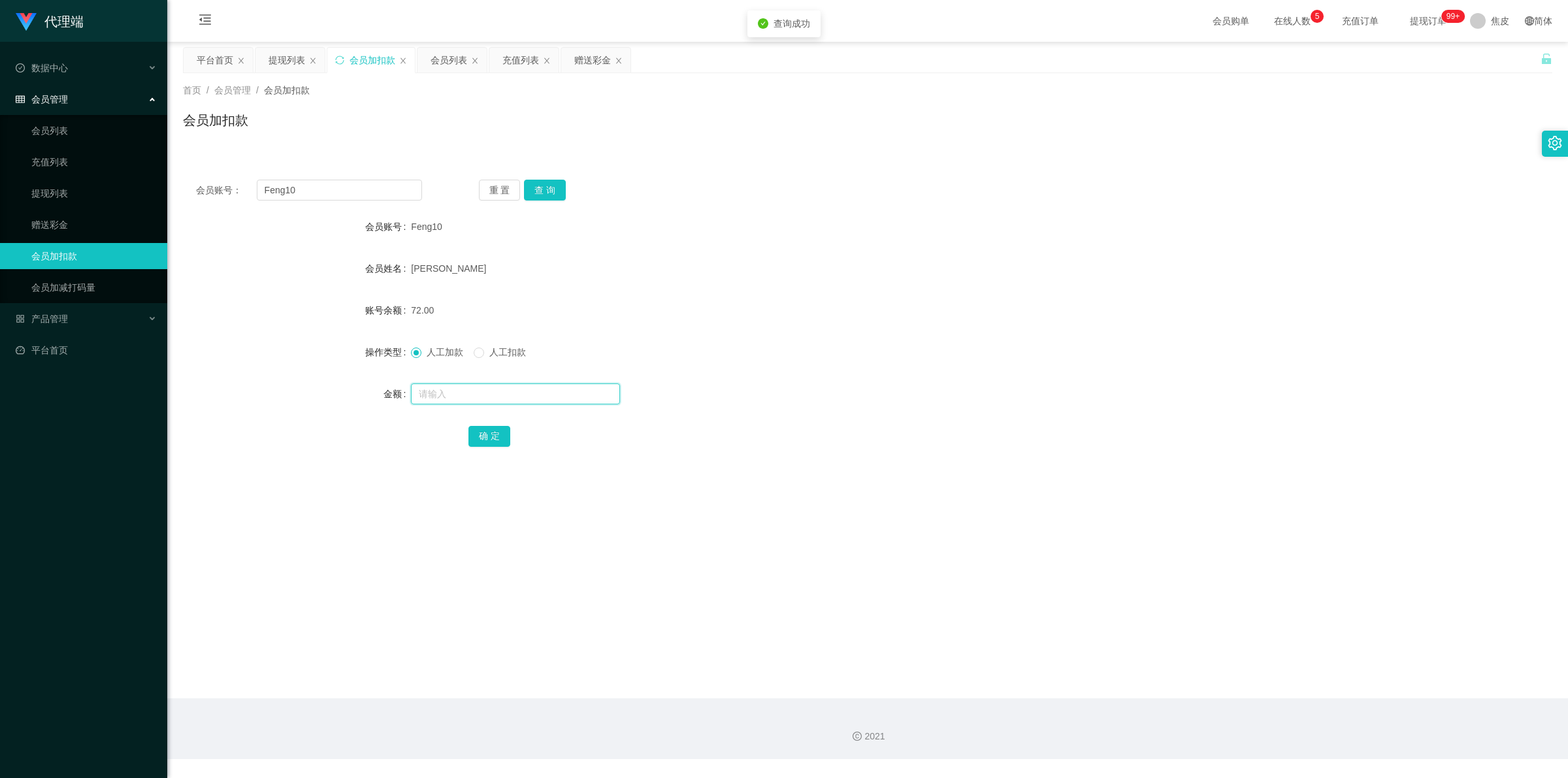
click at [523, 393] on input "text" at bounding box center [515, 394] width 210 height 21
type input "8"
click at [487, 435] on button "确 定" at bounding box center [489, 436] width 42 height 21
click at [1040, 270] on div "[PERSON_NAME]" at bounding box center [810, 269] width 799 height 26
click at [309, 192] on input "Feng10" at bounding box center [339, 190] width 165 height 21
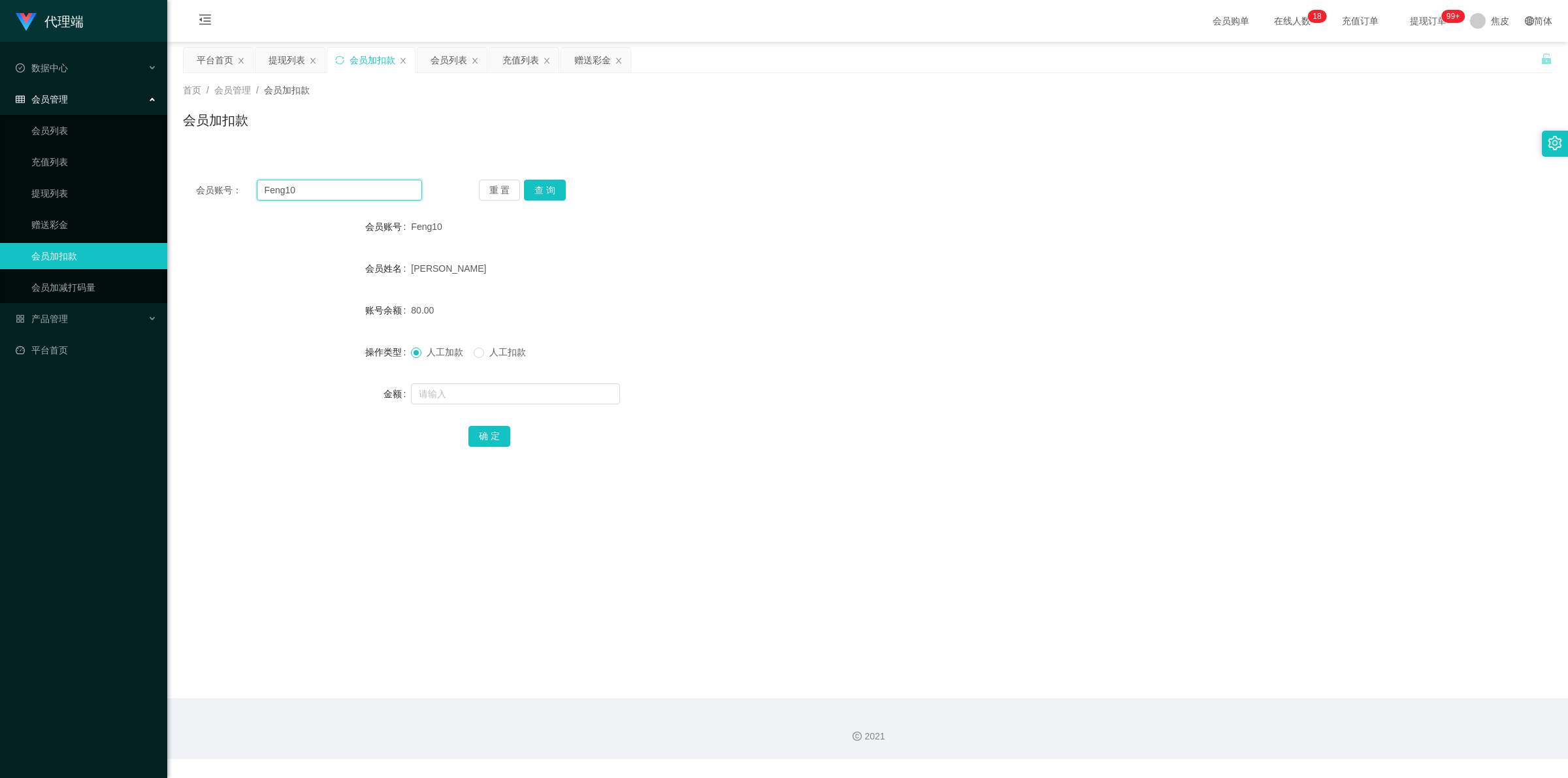
click at [309, 192] on input "Feng10" at bounding box center [339, 190] width 165 height 21
type input "200810"
click at [557, 183] on button "查 询" at bounding box center [545, 190] width 42 height 21
click at [539, 399] on input "text" at bounding box center [515, 394] width 210 height 21
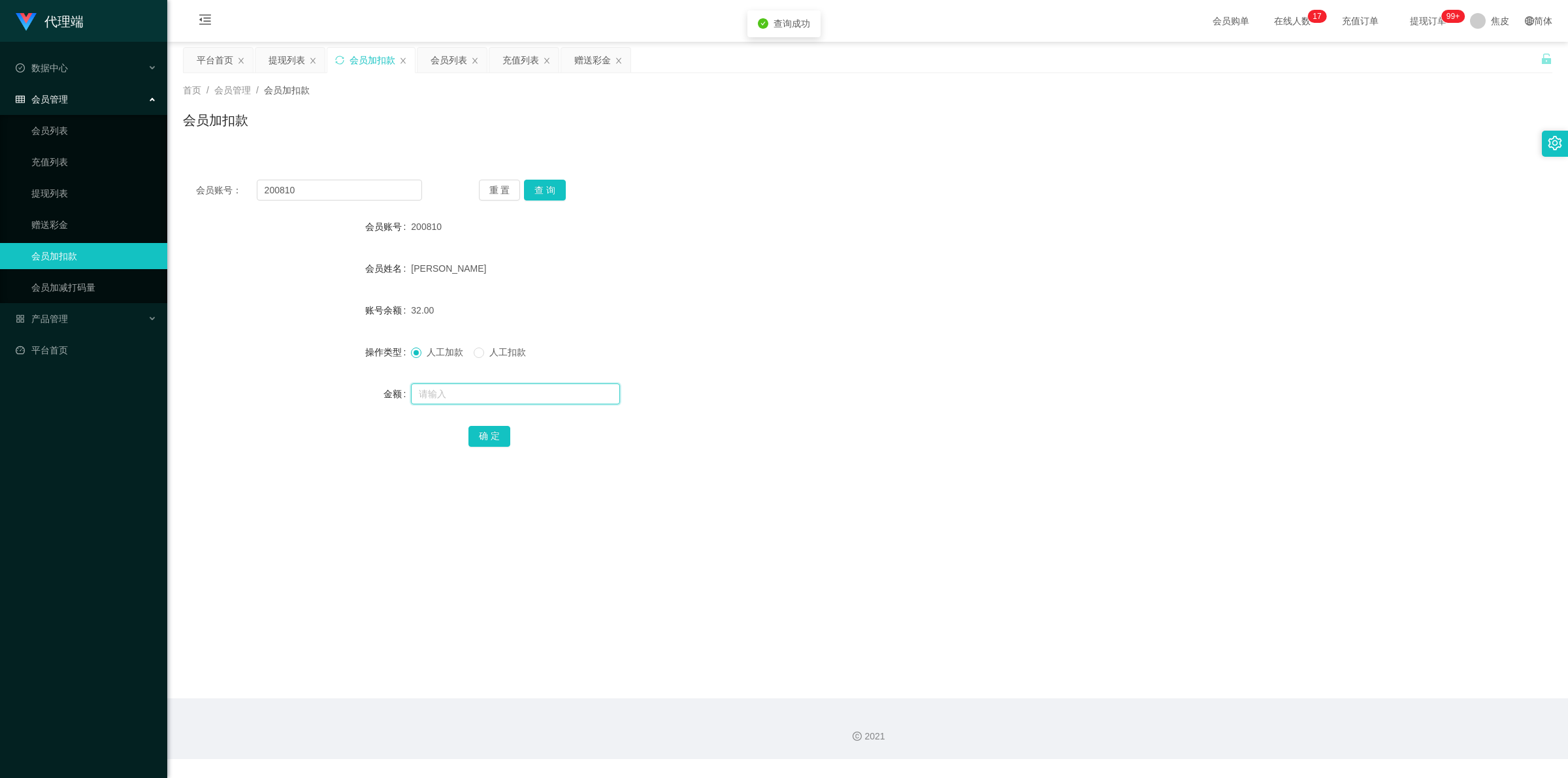
type input "9"
type input "8"
click at [480, 433] on button "确 定" at bounding box center [489, 436] width 42 height 21
click at [830, 197] on div "会员账号： 200810 重 置 查 询" at bounding box center [868, 190] width 1370 height 21
